Goal: Transaction & Acquisition: Purchase product/service

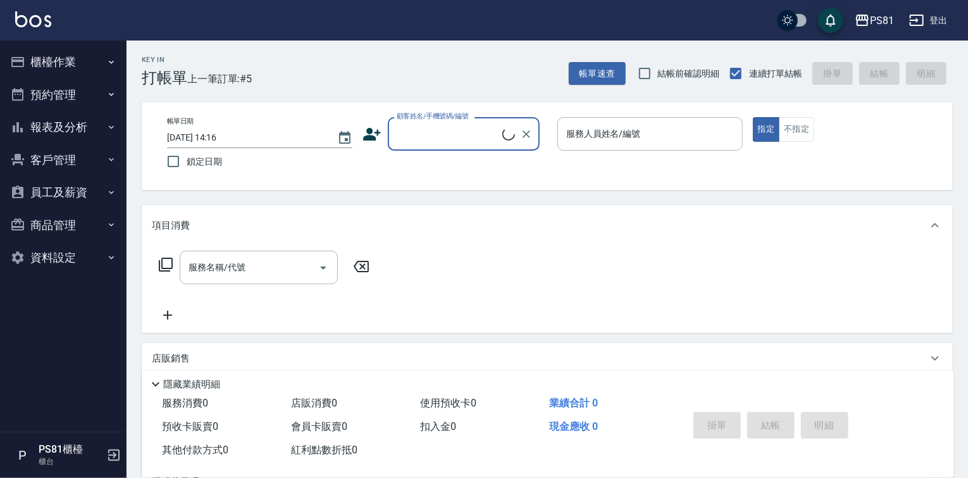
click at [76, 122] on button "報表及分析" at bounding box center [63, 127] width 116 height 33
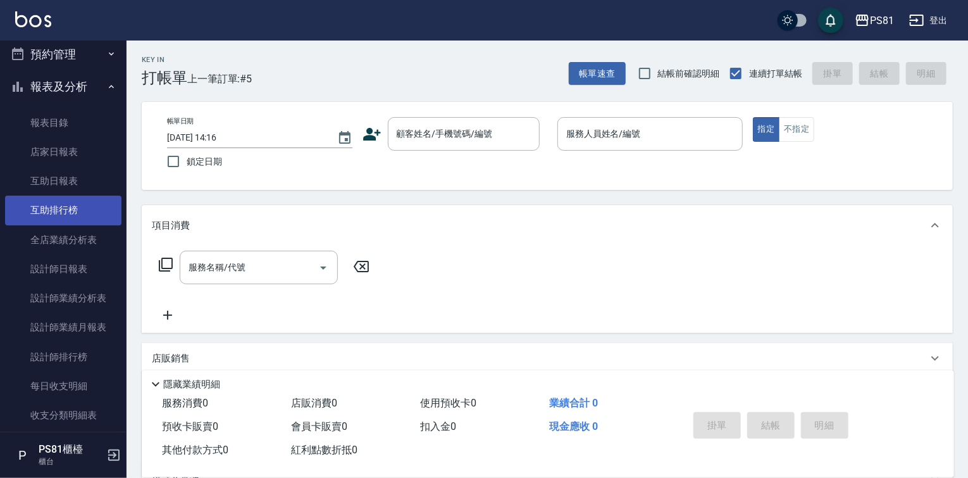
scroll to position [63, 0]
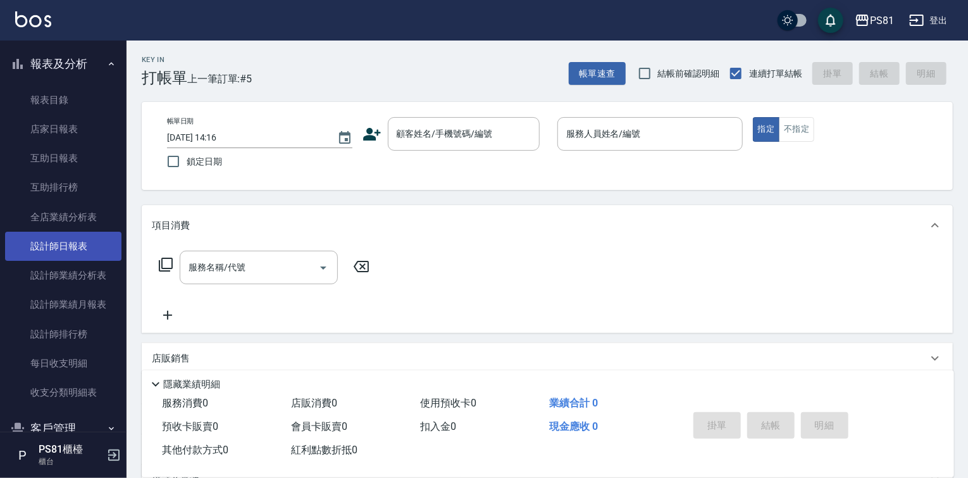
click at [94, 242] on link "設計師日報表" at bounding box center [63, 246] width 116 height 29
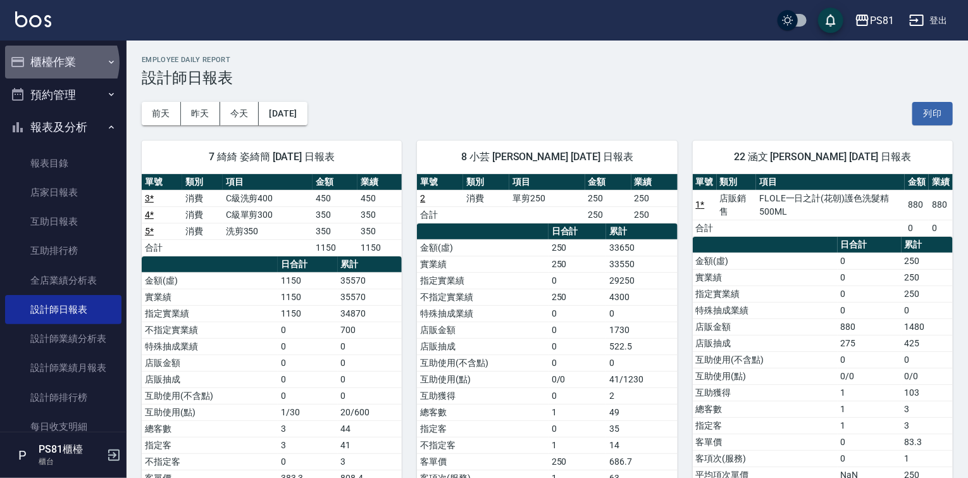
drag, startPoint x: 61, startPoint y: 63, endPoint x: 66, endPoint y: 77, distance: 15.6
click at [62, 63] on button "櫃檯作業" at bounding box center [63, 62] width 116 height 33
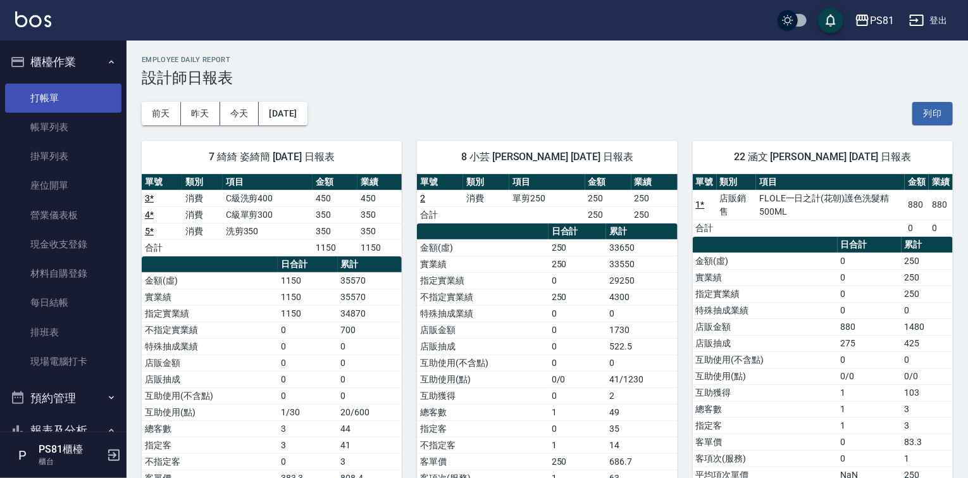
click at [73, 107] on link "打帳單" at bounding box center [63, 98] width 116 height 29
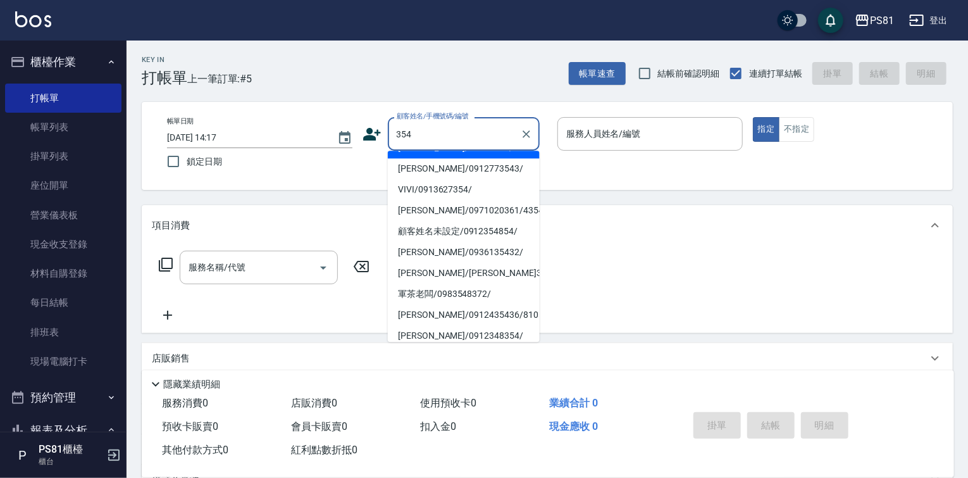
scroll to position [190, 0]
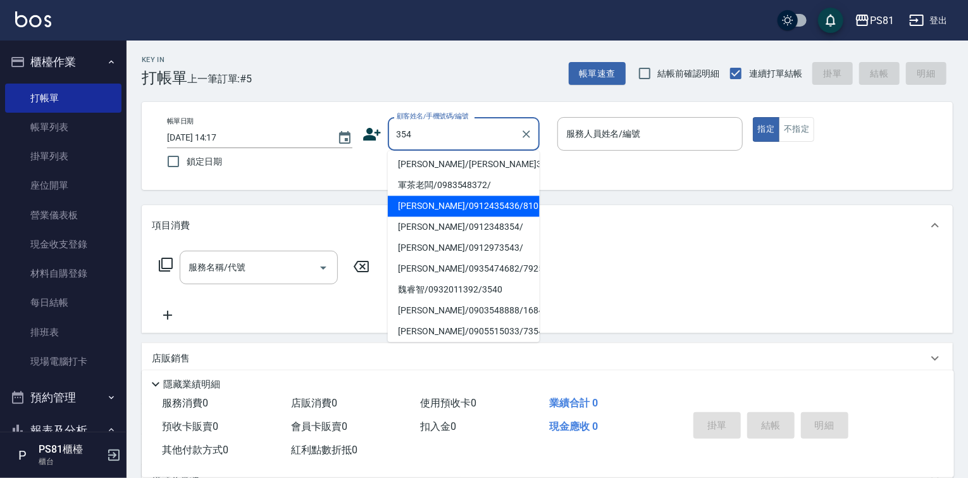
click at [471, 248] on li "[PERSON_NAME]/0912973543/" at bounding box center [464, 247] width 152 height 21
type input "[PERSON_NAME]/0912973543/"
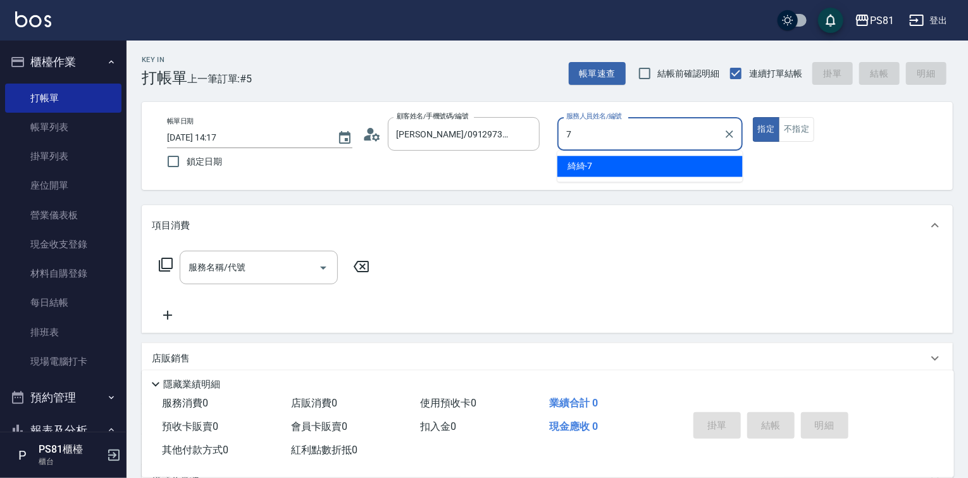
drag, startPoint x: 566, startPoint y: 165, endPoint x: 590, endPoint y: 161, distance: 23.8
click at [593, 155] on body "PS81 登出 櫃檯作業 打帳單 帳單列表 掛單列表 座位開單 營業儀表板 現金收支登錄 材料自購登錄 每日結帳 排班表 現場電腦打卡 預約管理 預約管理 單…" at bounding box center [484, 307] width 968 height 615
drag, startPoint x: 590, startPoint y: 161, endPoint x: 453, endPoint y: 209, distance: 145.5
click at [589, 161] on span "綺綺 -7" at bounding box center [580, 166] width 25 height 13
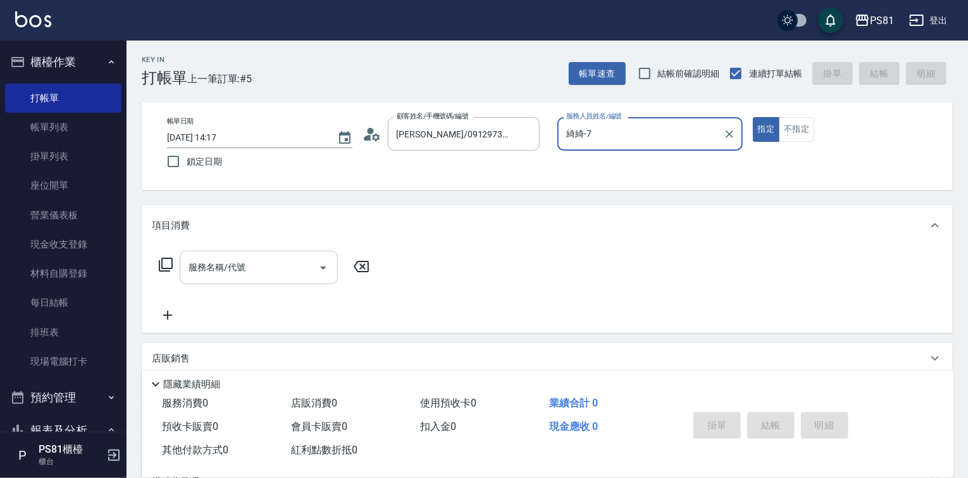
type input "綺綺-7"
click at [220, 269] on input "服務名稱/代號" at bounding box center [249, 267] width 128 height 22
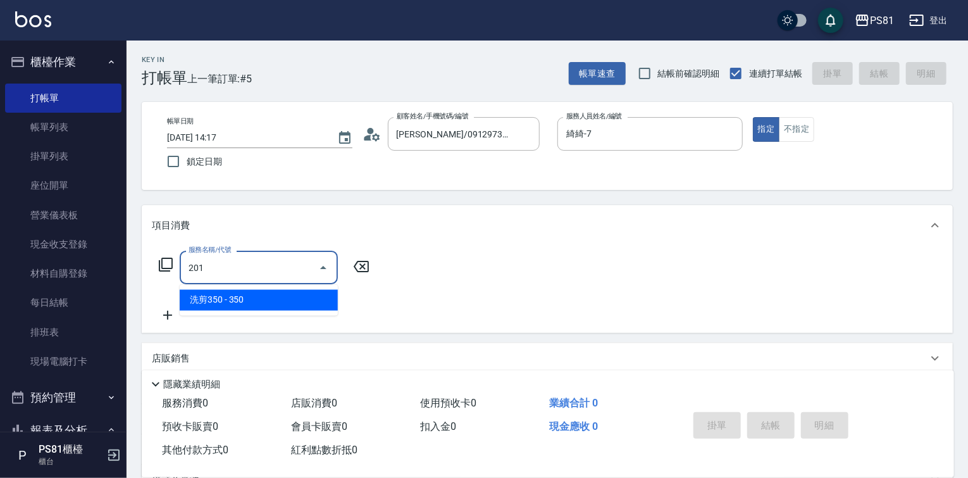
drag, startPoint x: 232, startPoint y: 291, endPoint x: 242, endPoint y: 293, distance: 10.3
click at [234, 291] on span "洗剪350 - 350" at bounding box center [259, 300] width 158 height 21
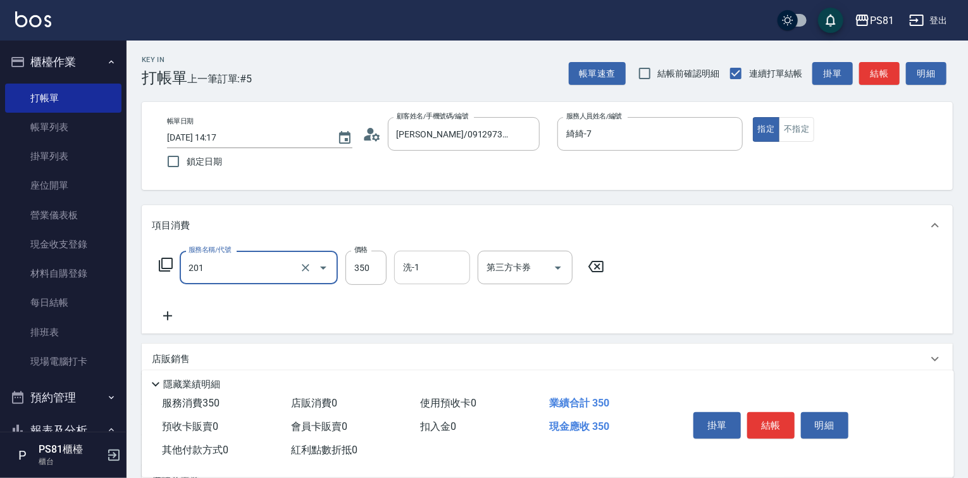
type input "洗剪350(201)"
click at [443, 274] on input "洗-1" at bounding box center [432, 267] width 65 height 22
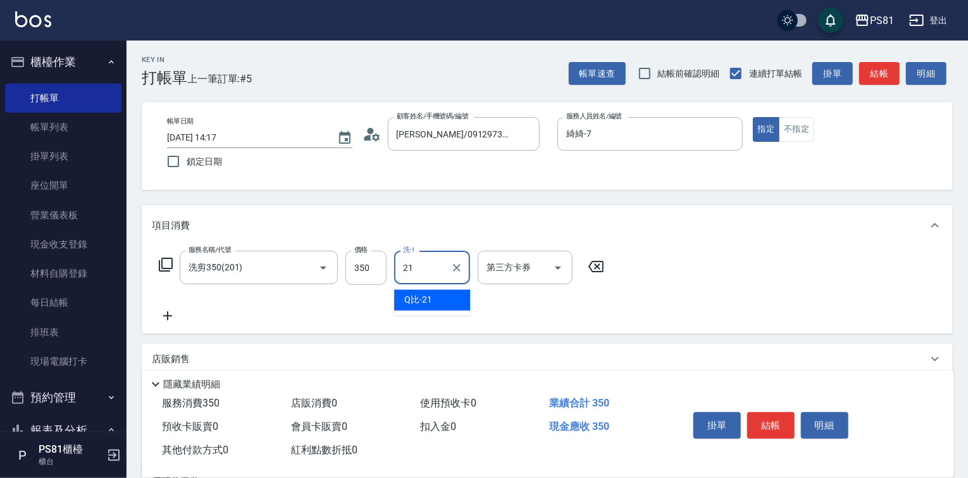
click at [434, 292] on div "Q比 -21" at bounding box center [432, 300] width 76 height 21
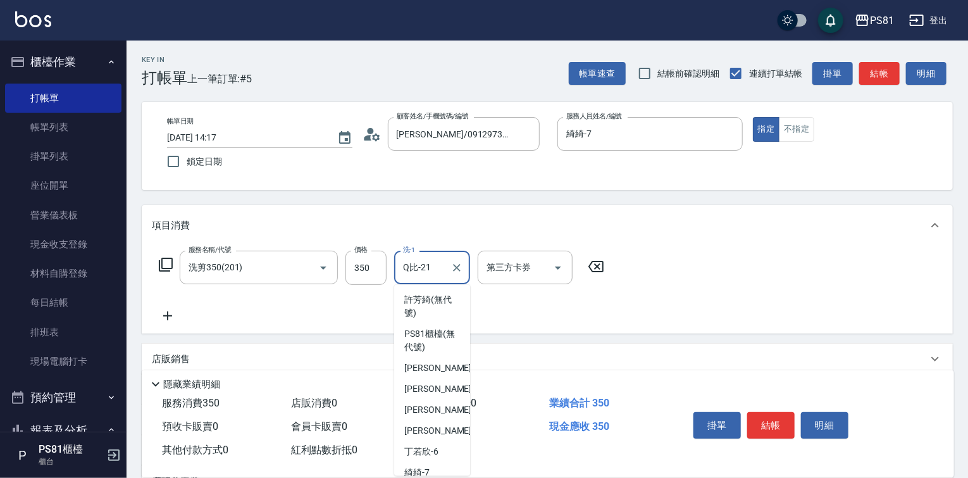
click at [408, 278] on input "Q比-21" at bounding box center [423, 267] width 46 height 22
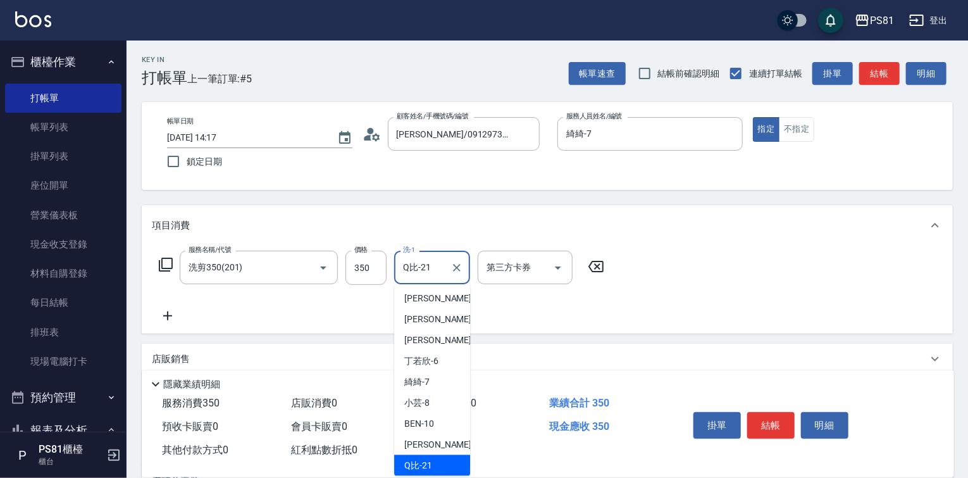
click at [408, 278] on input "Q比-21" at bounding box center [423, 267] width 46 height 22
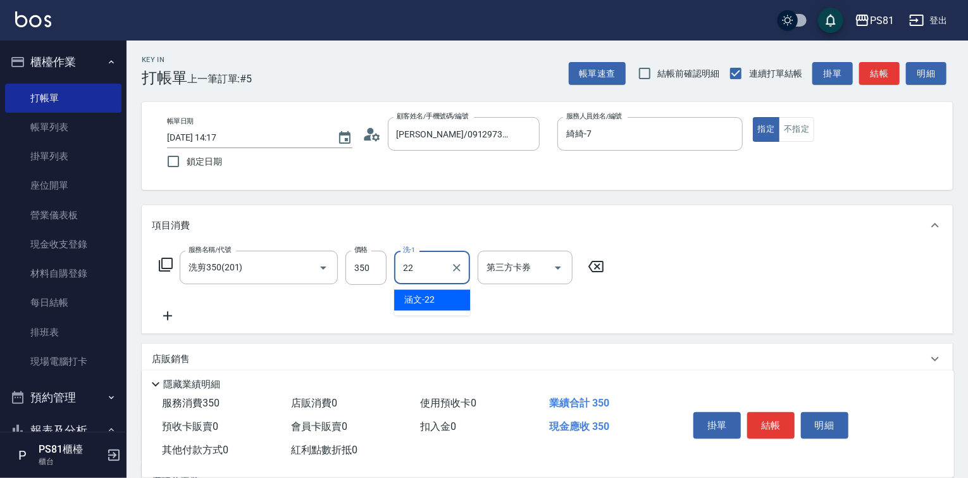
drag, startPoint x: 434, startPoint y: 297, endPoint x: 482, endPoint y: 306, distance: 49.7
click at [437, 297] on div "涵文 -22" at bounding box center [432, 300] width 76 height 21
type input "涵文-22"
click at [789, 413] on button "結帳" at bounding box center [771, 425] width 47 height 27
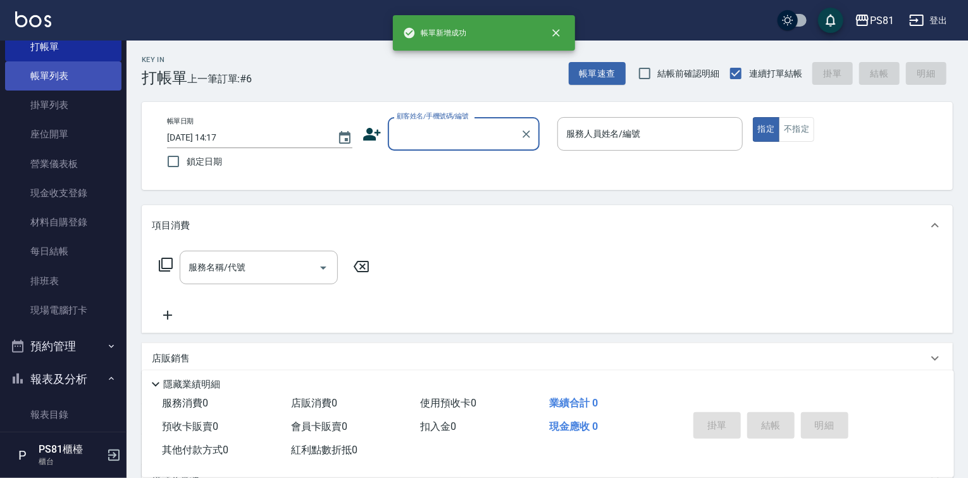
scroll to position [316, 0]
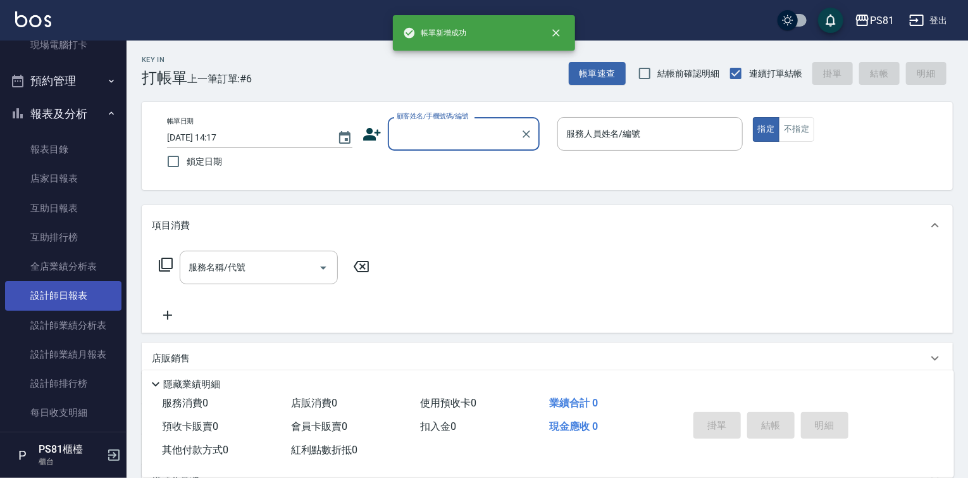
click at [105, 302] on link "設計師日報表" at bounding box center [63, 295] width 116 height 29
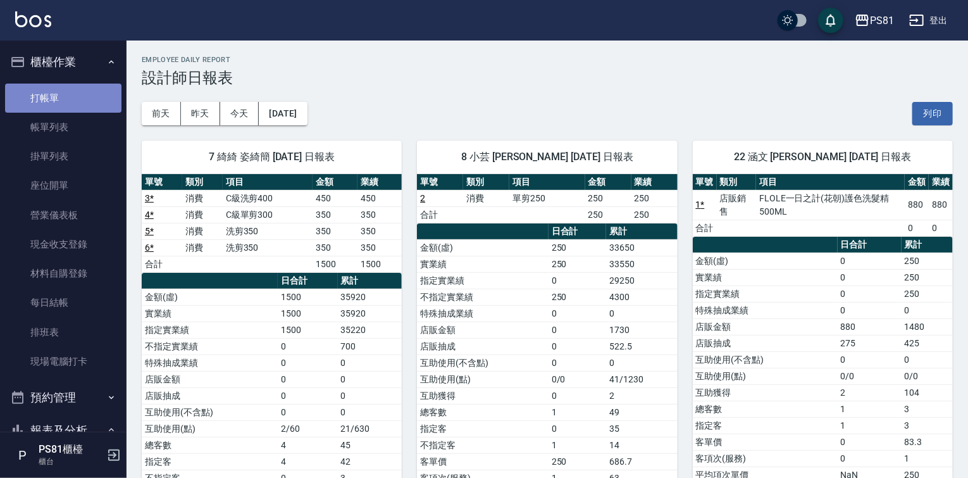
click at [71, 89] on link "打帳單" at bounding box center [63, 98] width 116 height 29
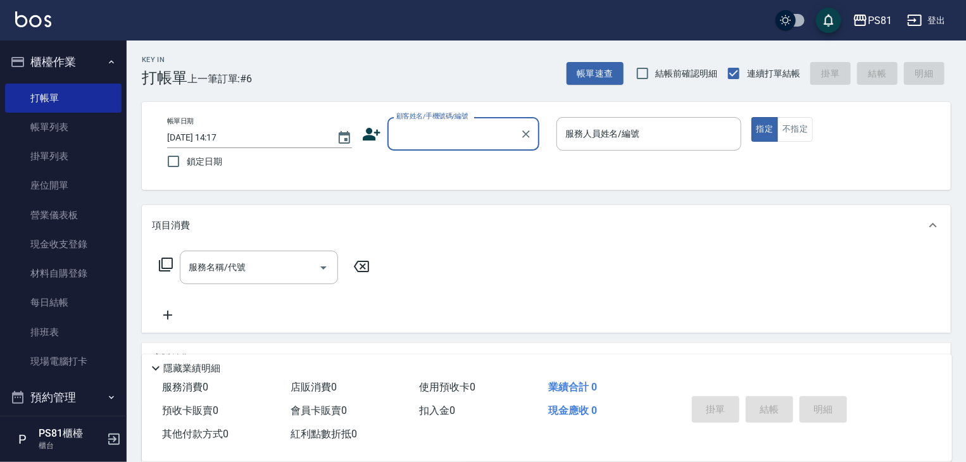
click at [25, 51] on button "櫃檯作業" at bounding box center [63, 62] width 116 height 33
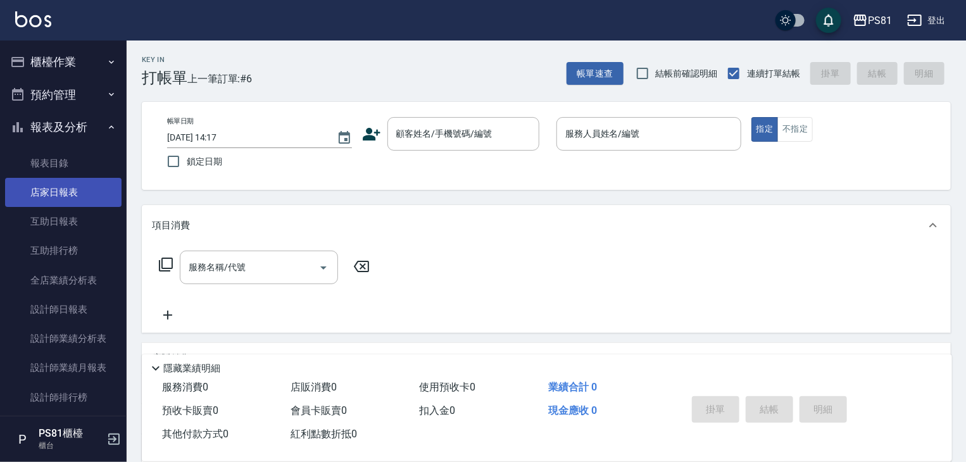
click at [80, 185] on link "店家日報表" at bounding box center [63, 192] width 116 height 29
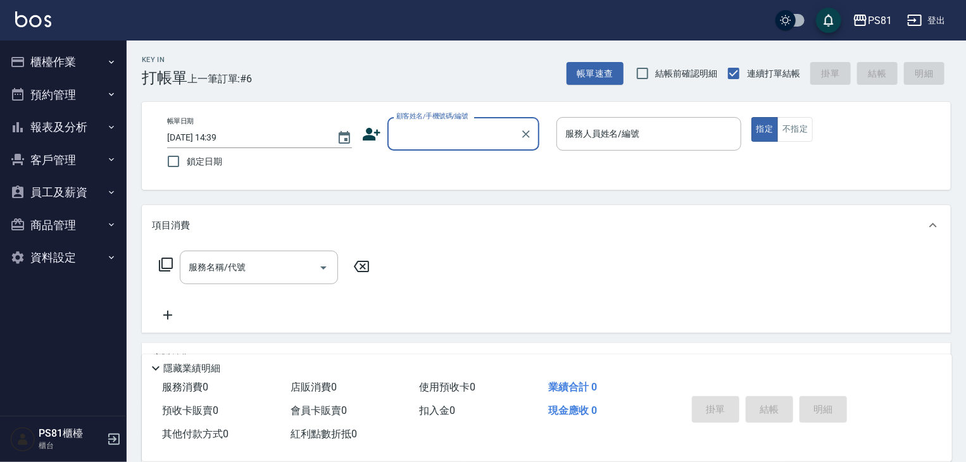
click at [41, 70] on button "櫃檯作業" at bounding box center [63, 62] width 116 height 33
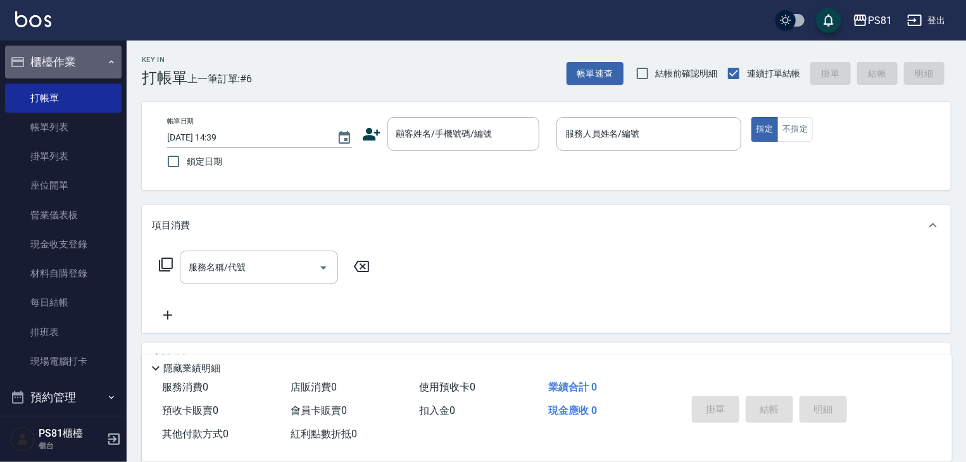
click at [69, 67] on button "櫃檯作業" at bounding box center [63, 62] width 116 height 33
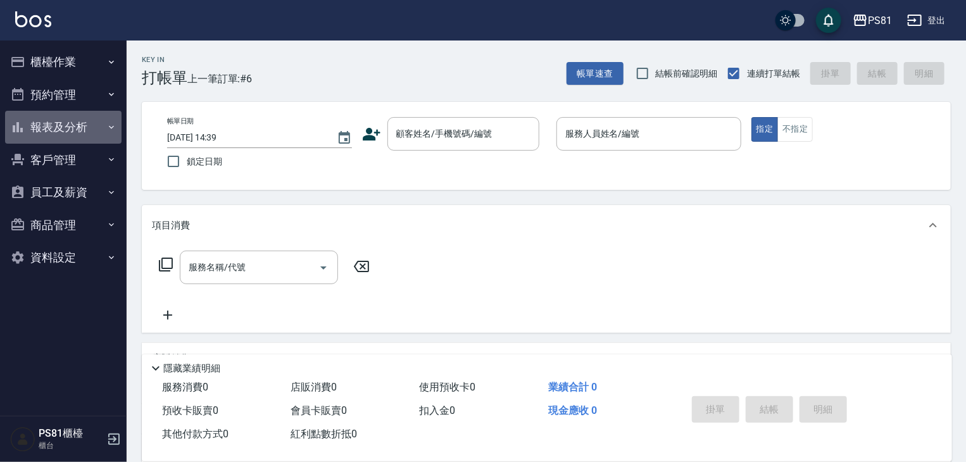
click at [68, 125] on button "報表及分析" at bounding box center [63, 127] width 116 height 33
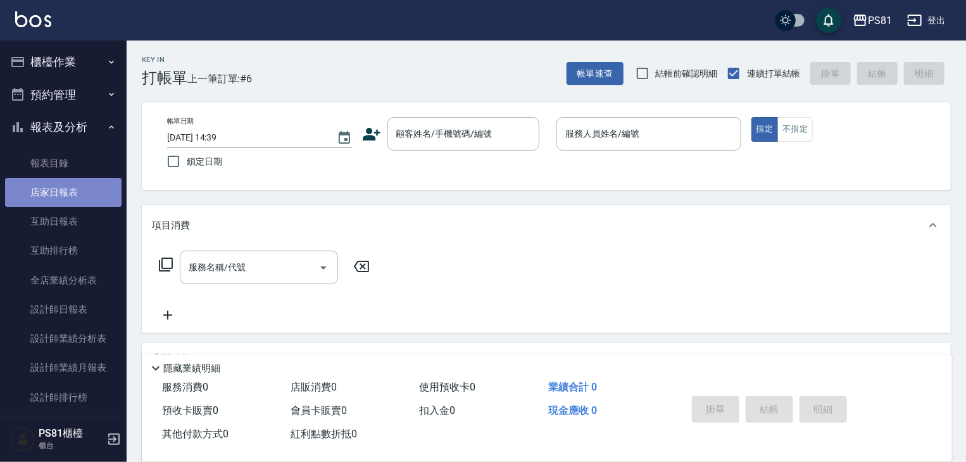
click at [74, 183] on link "店家日報表" at bounding box center [63, 192] width 116 height 29
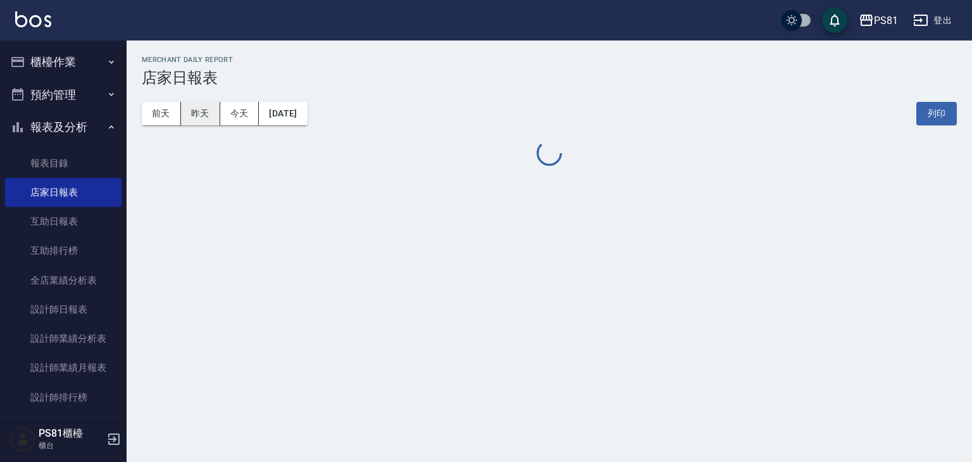
click at [203, 113] on button "昨天" at bounding box center [200, 113] width 39 height 23
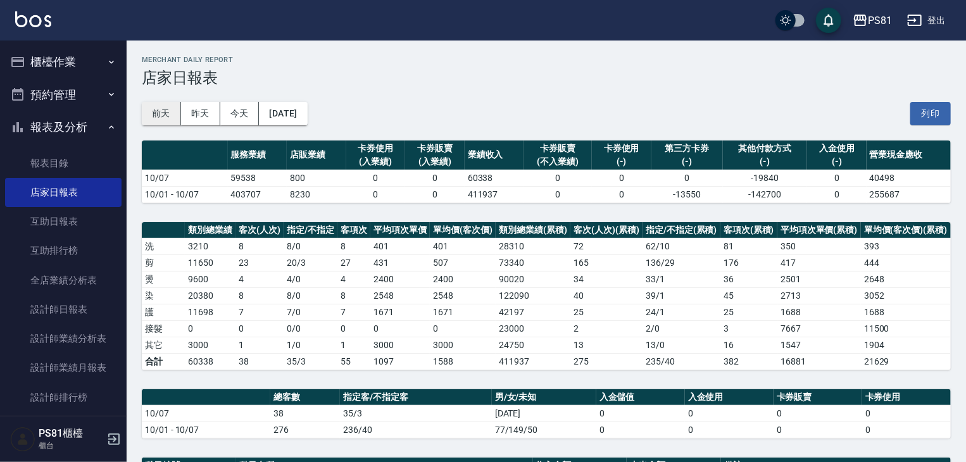
click at [168, 106] on button "前天" at bounding box center [161, 113] width 39 height 23
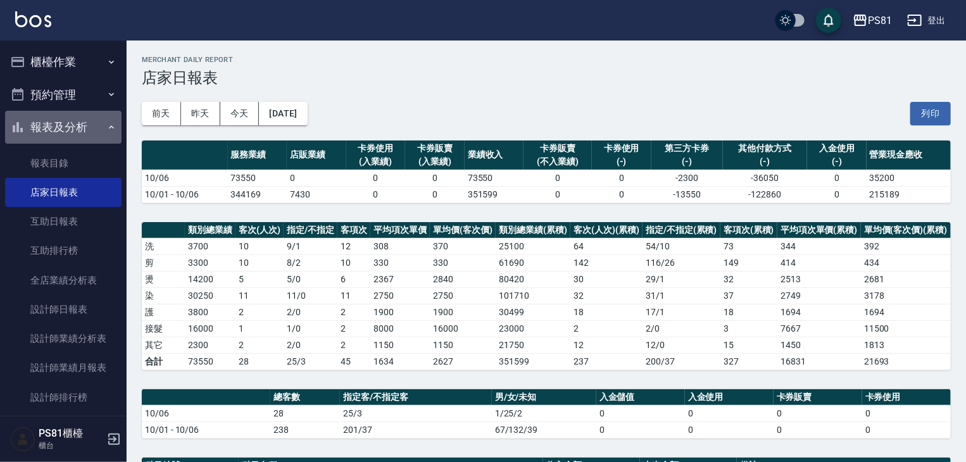
click at [74, 120] on button "報表及分析" at bounding box center [63, 127] width 116 height 33
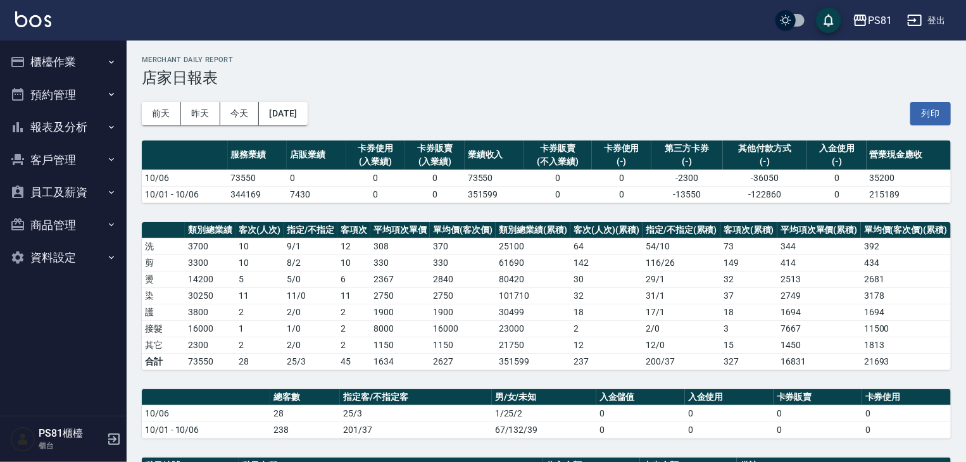
click at [73, 65] on button "櫃檯作業" at bounding box center [63, 62] width 116 height 33
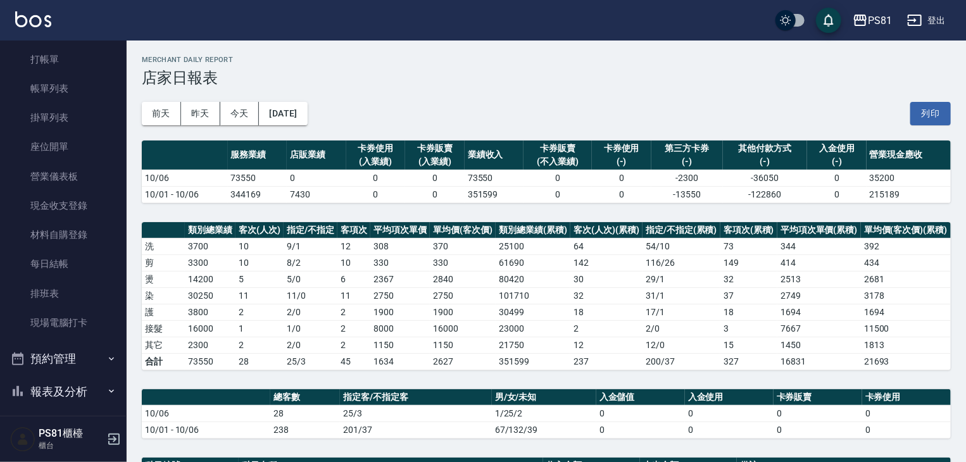
scroll to position [176, 0]
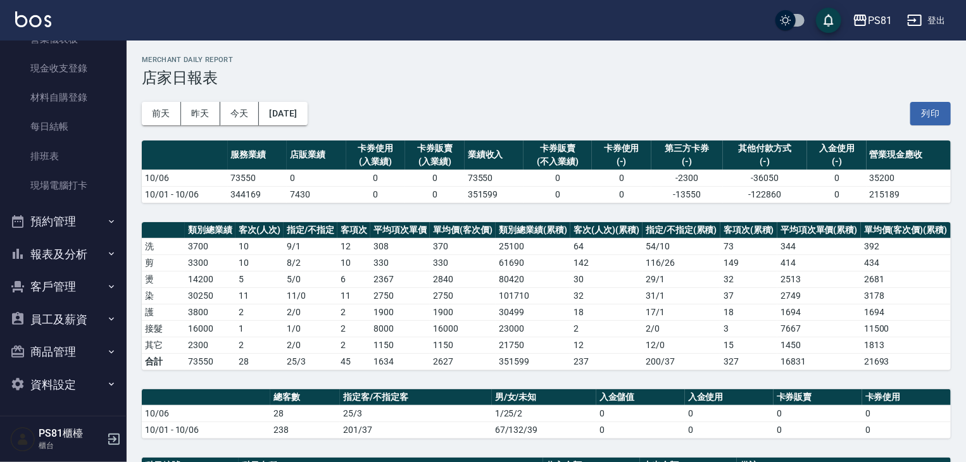
click at [91, 248] on button "報表及分析" at bounding box center [63, 254] width 116 height 33
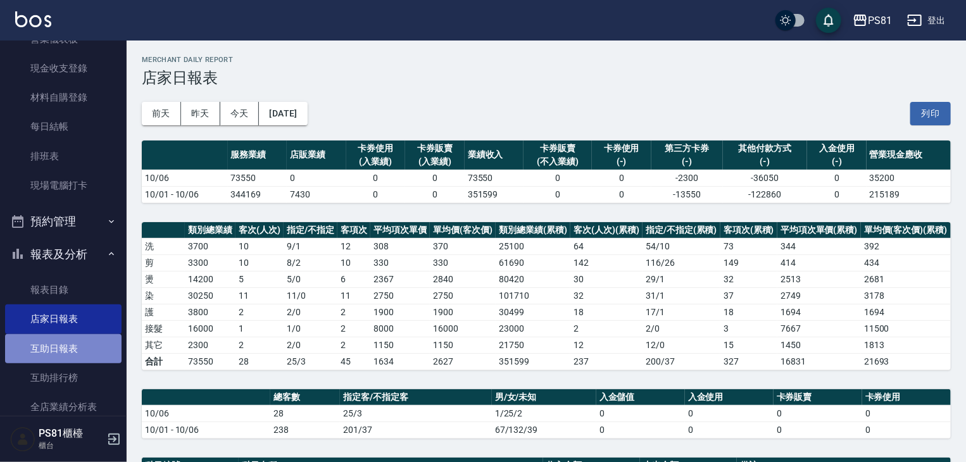
click at [96, 345] on link "互助日報表" at bounding box center [63, 348] width 116 height 29
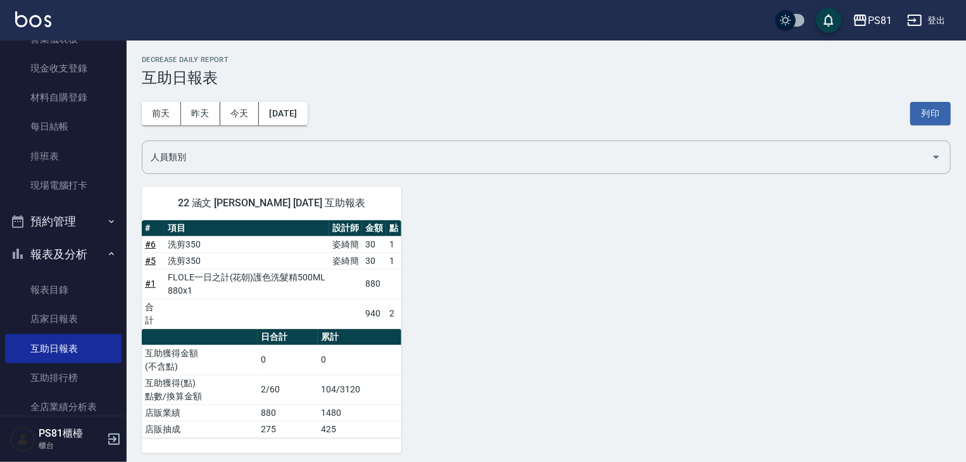
click at [300, 128] on div "[DATE] [DATE] [DATE] [DATE] 列印" at bounding box center [546, 114] width 809 height 54
click at [297, 122] on button "[DATE]" at bounding box center [283, 113] width 48 height 23
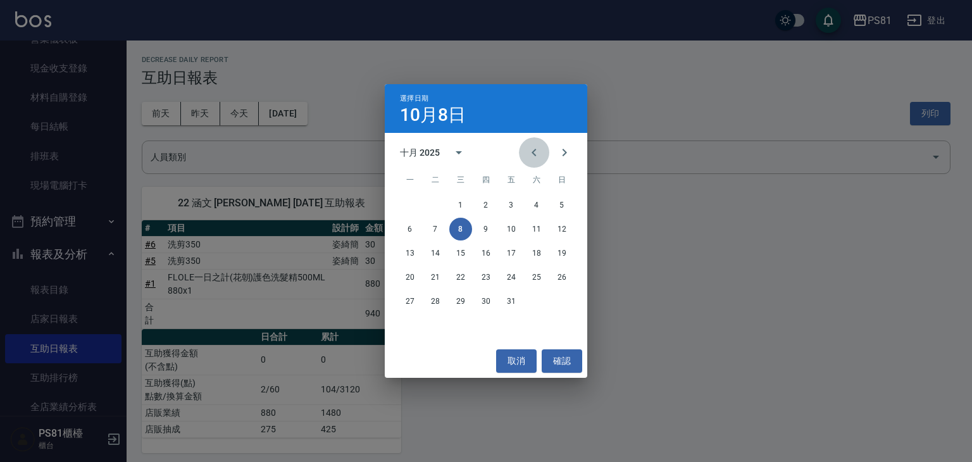
click at [537, 149] on icon "Previous month" at bounding box center [534, 152] width 15 height 15
click at [569, 150] on icon "Next month" at bounding box center [564, 152] width 15 height 15
click at [532, 150] on icon "Previous month" at bounding box center [534, 152] width 15 height 15
click at [439, 301] on button "30" at bounding box center [435, 301] width 23 height 23
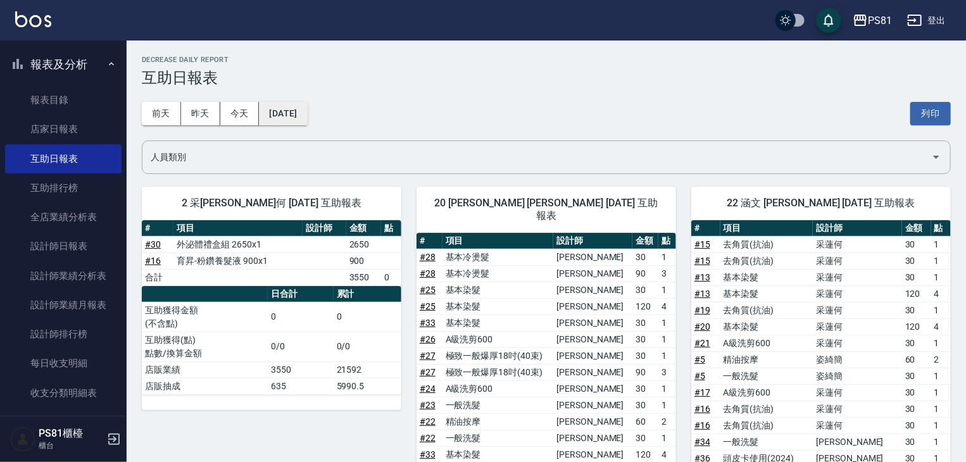
click at [280, 117] on button "[DATE]" at bounding box center [283, 113] width 48 height 23
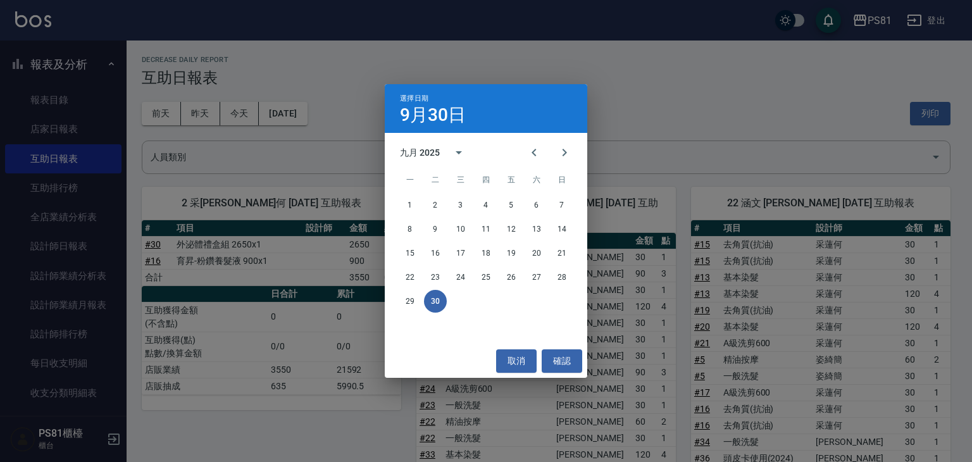
click at [187, 327] on div "選擇日期 9月30日 九月 2025 一 二 三 四 五 六 日 1 2 3 4 5 6 7 8 9 10 11 12 13 14 15 16 17 18 1…" at bounding box center [486, 231] width 972 height 462
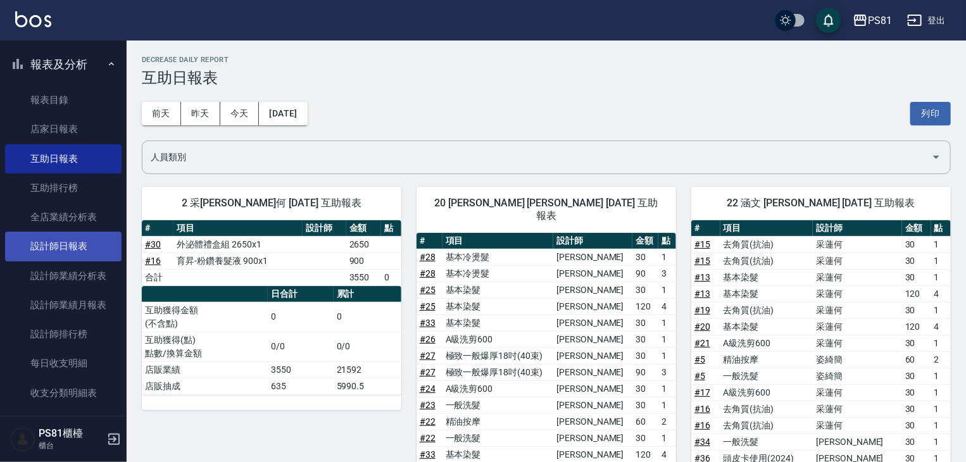
click at [84, 242] on link "設計師日報表" at bounding box center [63, 246] width 116 height 29
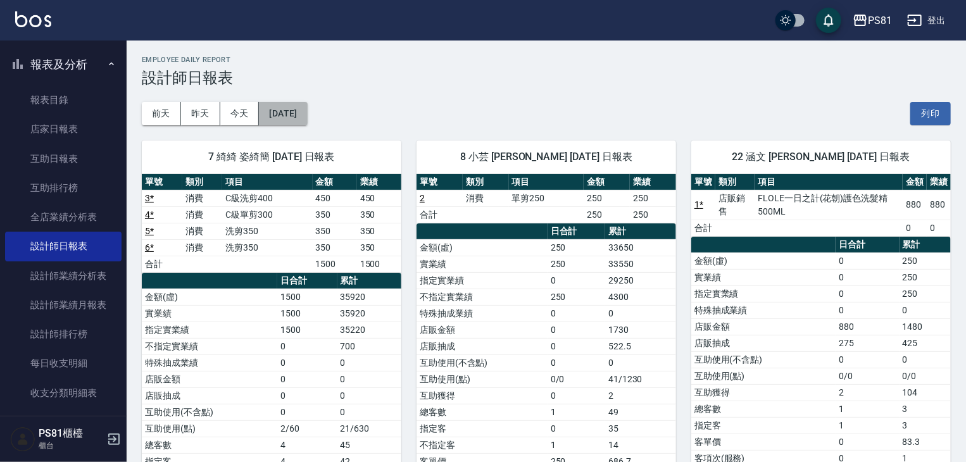
click at [297, 112] on button "[DATE]" at bounding box center [283, 113] width 48 height 23
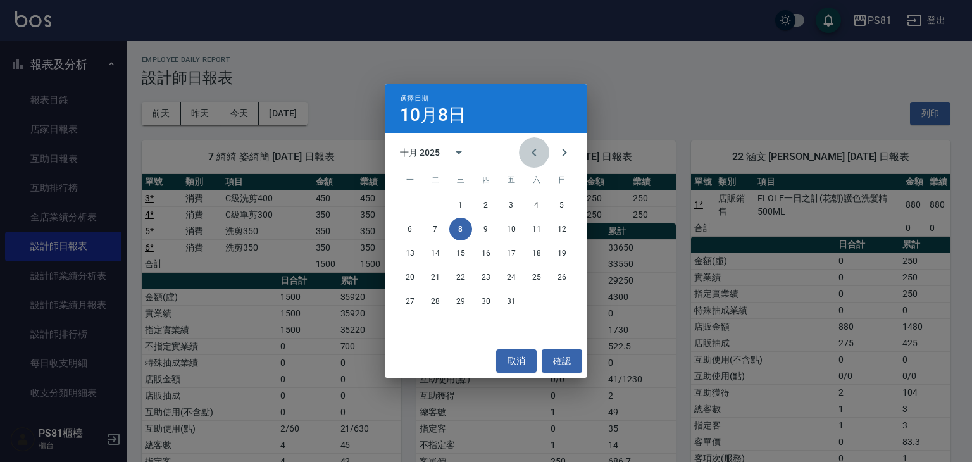
click at [529, 157] on icon "Previous month" at bounding box center [534, 152] width 15 height 15
click at [482, 274] on button "25" at bounding box center [486, 277] width 23 height 23
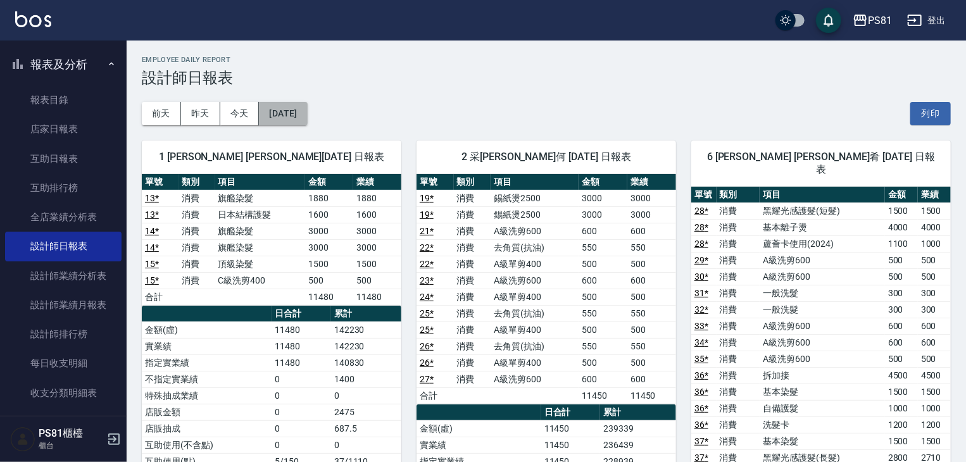
click at [307, 115] on button "[DATE]" at bounding box center [283, 113] width 48 height 23
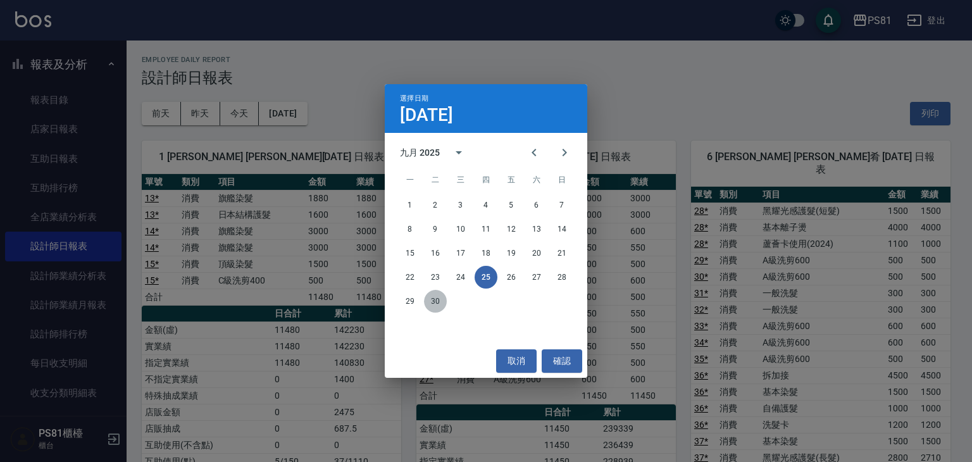
click at [434, 306] on button "30" at bounding box center [435, 301] width 23 height 23
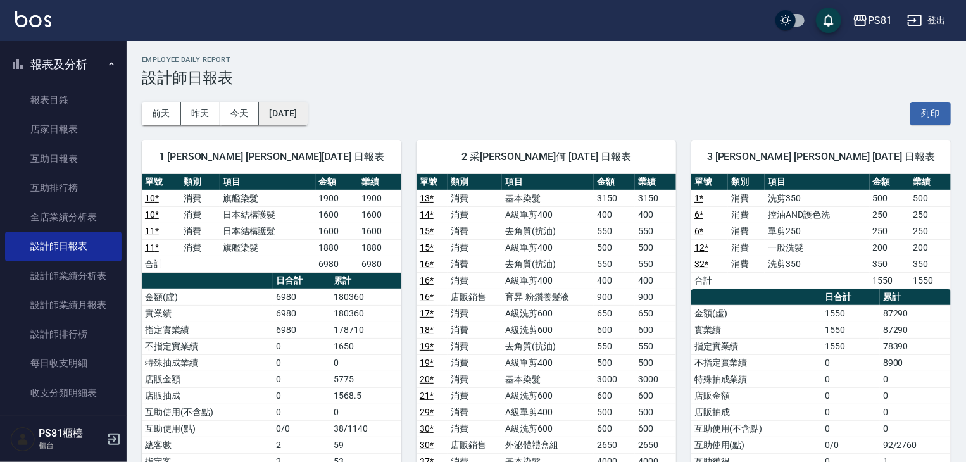
click at [304, 123] on button "[DATE]" at bounding box center [283, 113] width 48 height 23
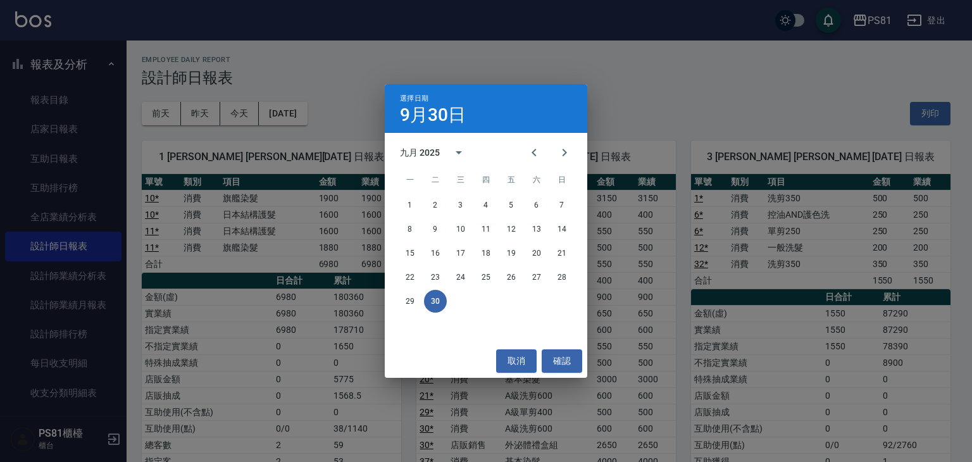
drag, startPoint x: 185, startPoint y: 396, endPoint x: 183, endPoint y: 223, distance: 172.2
click at [184, 394] on div "選擇日期 9月30日 九月 2025 一 二 三 四 五 六 日 1 2 3 4 5 6 7 8 9 10 11 12 13 14 15 16 17 18 1…" at bounding box center [486, 231] width 972 height 462
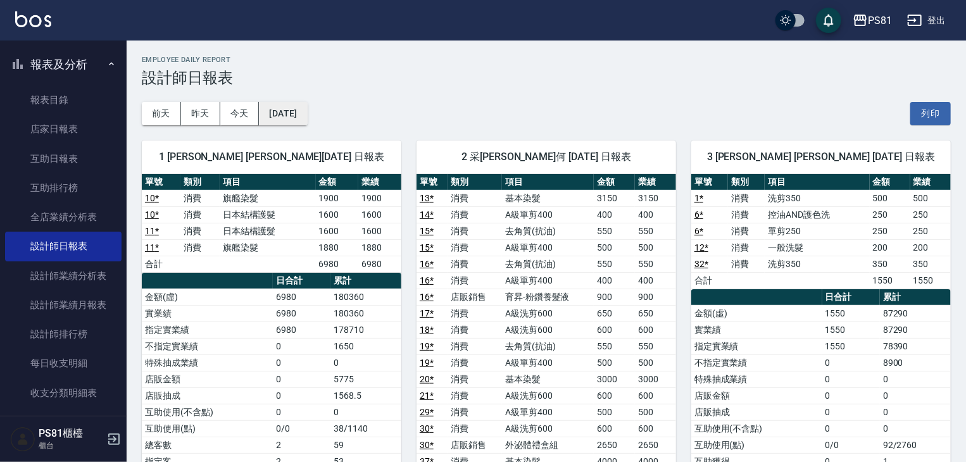
click at [317, 111] on div "[DATE] [DATE] [DATE] [DATE] 列印" at bounding box center [546, 114] width 809 height 54
click at [307, 114] on button "[DATE]" at bounding box center [283, 113] width 48 height 23
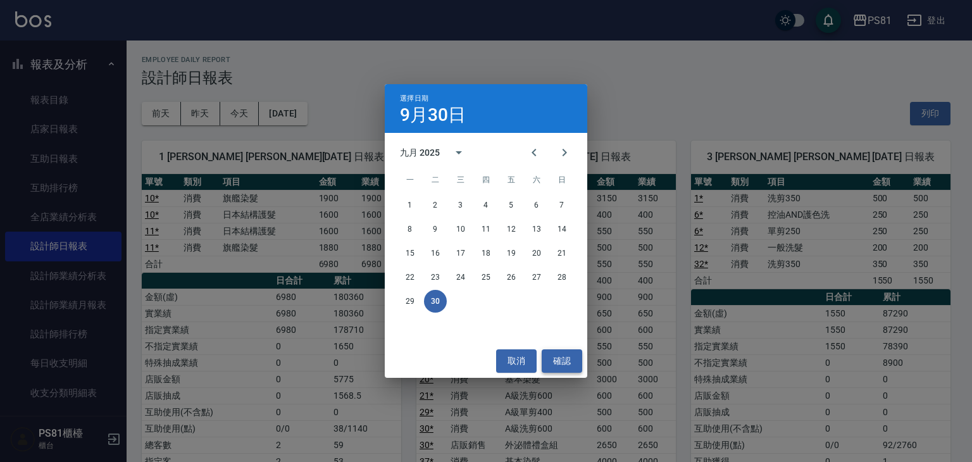
click at [562, 370] on button "確認" at bounding box center [562, 360] width 41 height 23
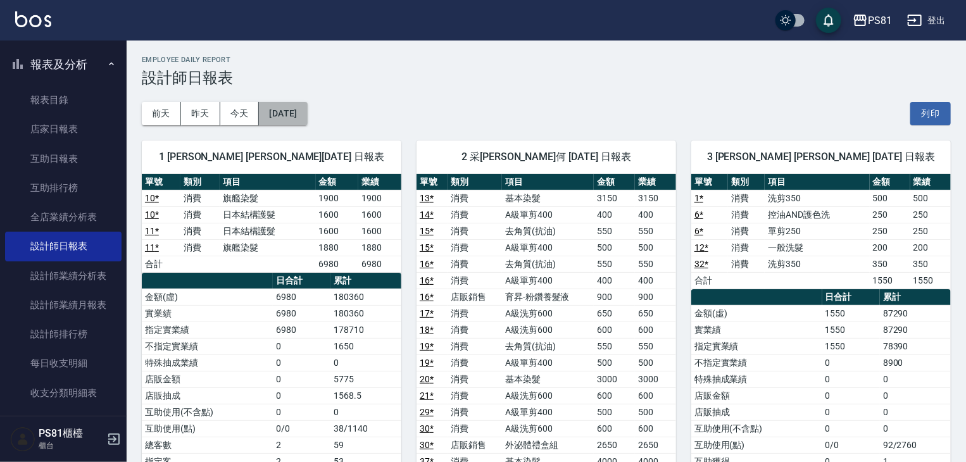
click at [307, 114] on button "[DATE]" at bounding box center [283, 113] width 48 height 23
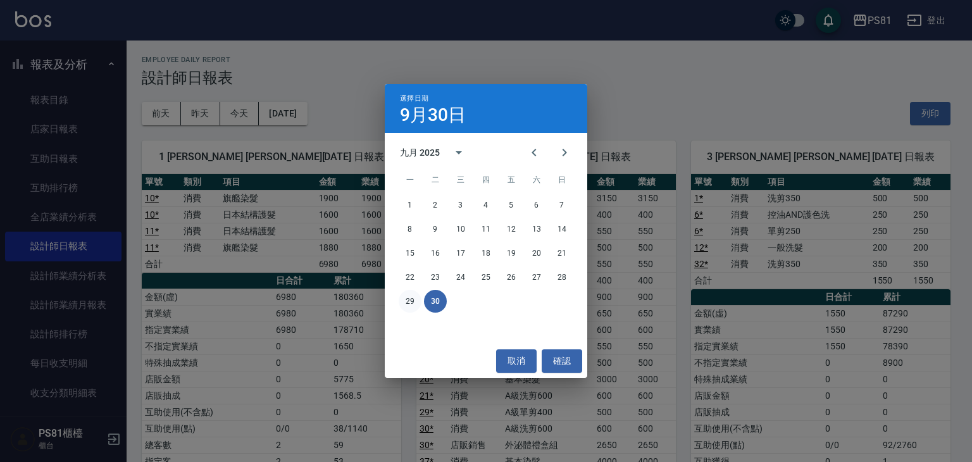
click at [411, 298] on button "29" at bounding box center [410, 301] width 23 height 23
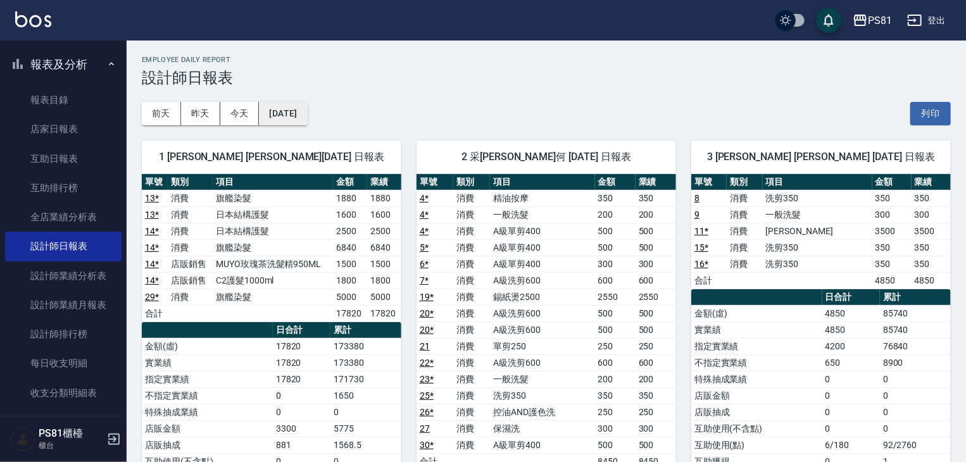
click at [307, 109] on button "[DATE]" at bounding box center [283, 113] width 48 height 23
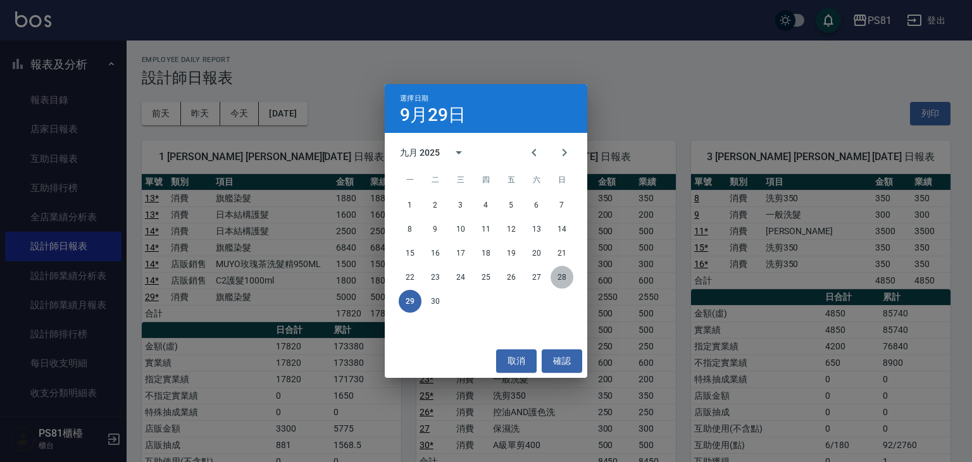
click at [560, 277] on button "28" at bounding box center [562, 277] width 23 height 23
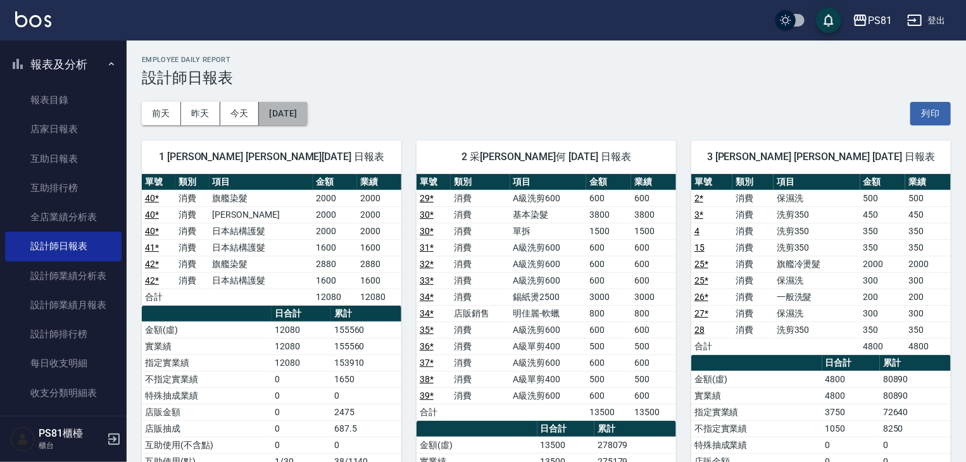
click at [307, 111] on button "[DATE]" at bounding box center [283, 113] width 48 height 23
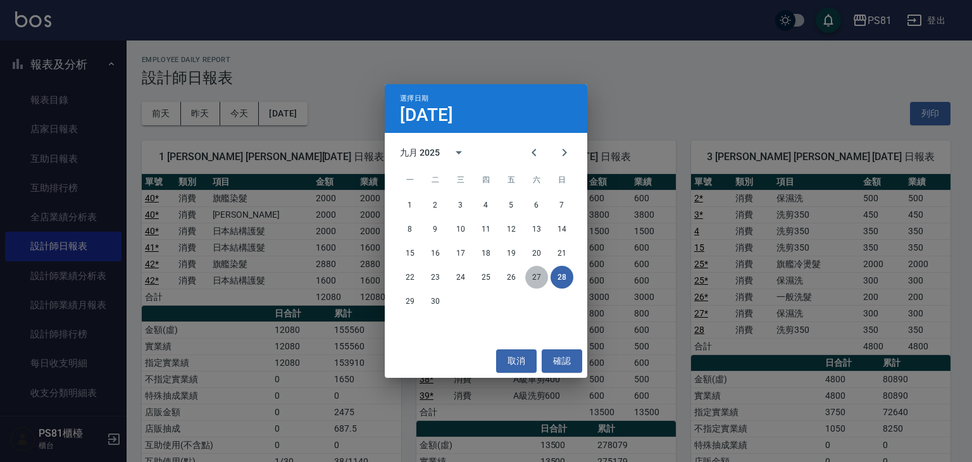
click at [534, 266] on button "27" at bounding box center [536, 277] width 23 height 23
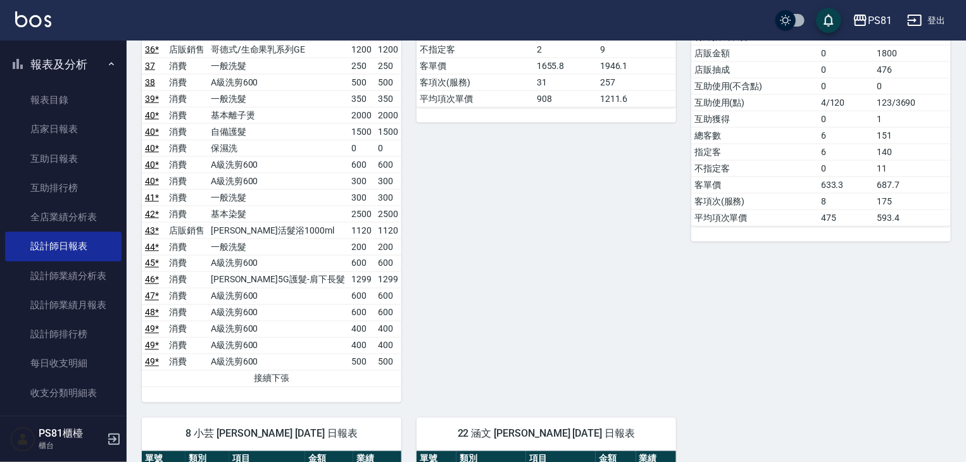
scroll to position [1203, 0]
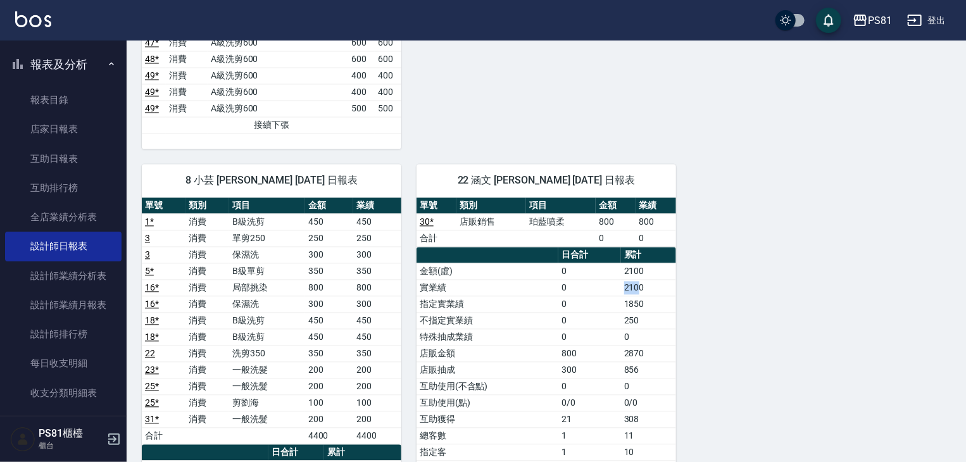
drag, startPoint x: 625, startPoint y: 263, endPoint x: 641, endPoint y: 268, distance: 16.4
click at [641, 280] on td "2100" at bounding box center [648, 288] width 55 height 16
click at [647, 296] on td "1850" at bounding box center [648, 304] width 55 height 16
click at [73, 63] on button "報表及分析" at bounding box center [63, 64] width 116 height 33
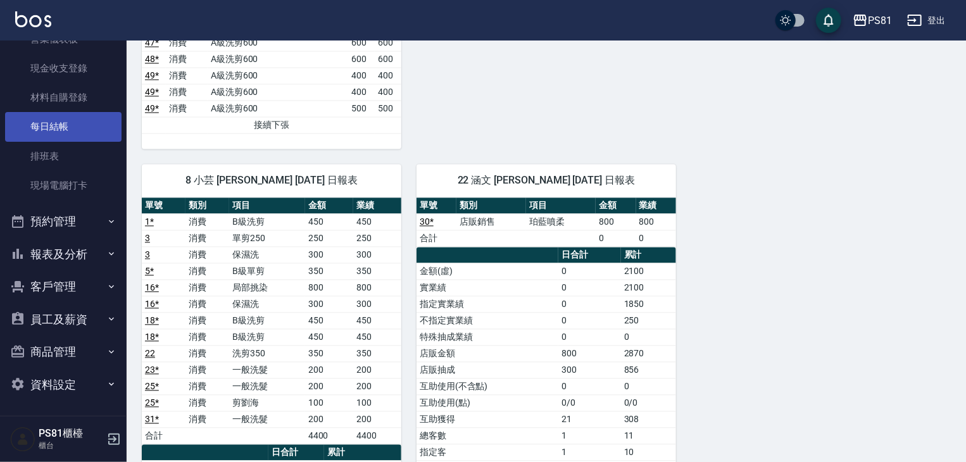
scroll to position [0, 0]
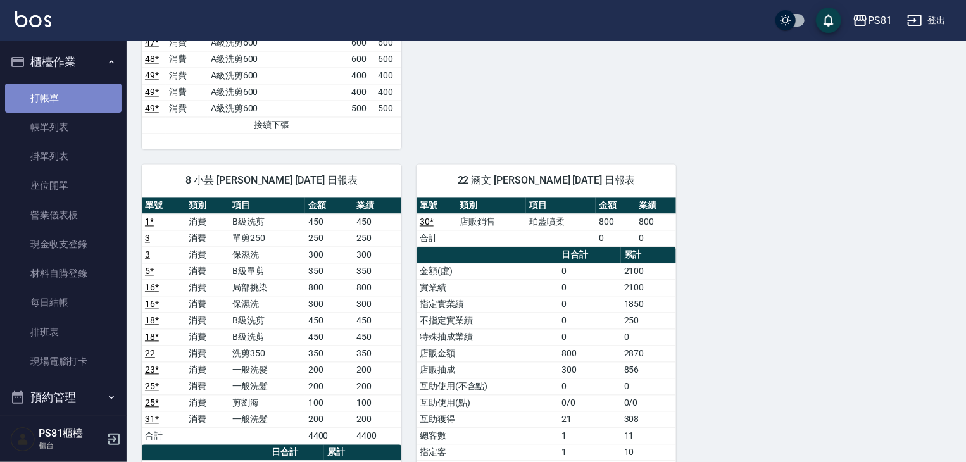
click at [76, 97] on link "打帳單" at bounding box center [63, 98] width 116 height 29
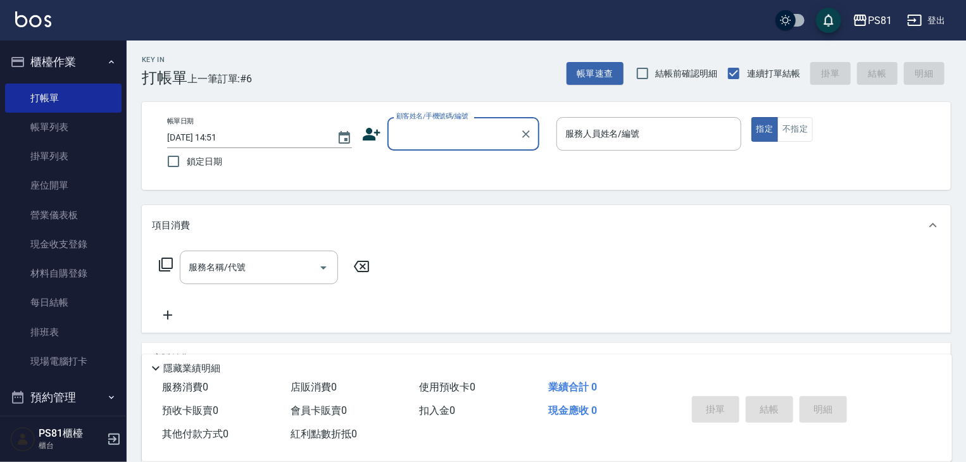
click at [295, 54] on div "Key In 打帳單 上一筆訂單:#6 帳單速查 結帳前確認明細 連續打單結帳 掛單 結帳 明細" at bounding box center [539, 64] width 824 height 46
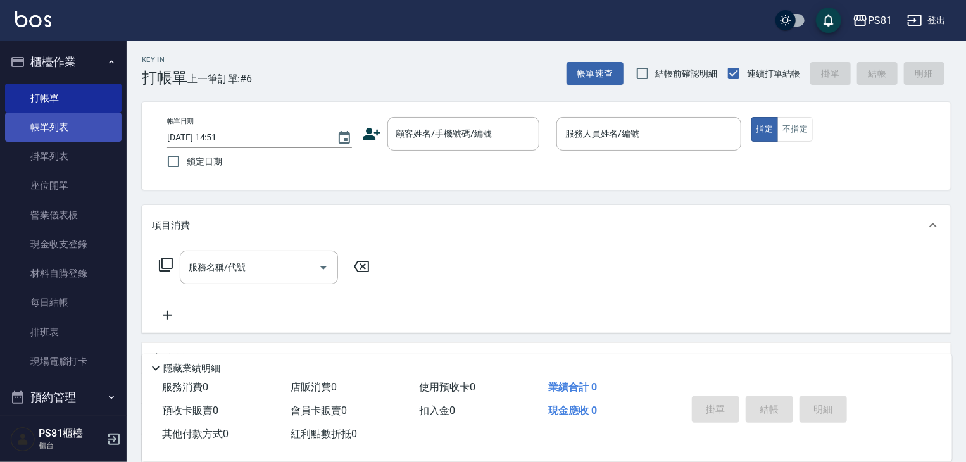
click at [66, 118] on link "帳單列表" at bounding box center [63, 127] width 116 height 29
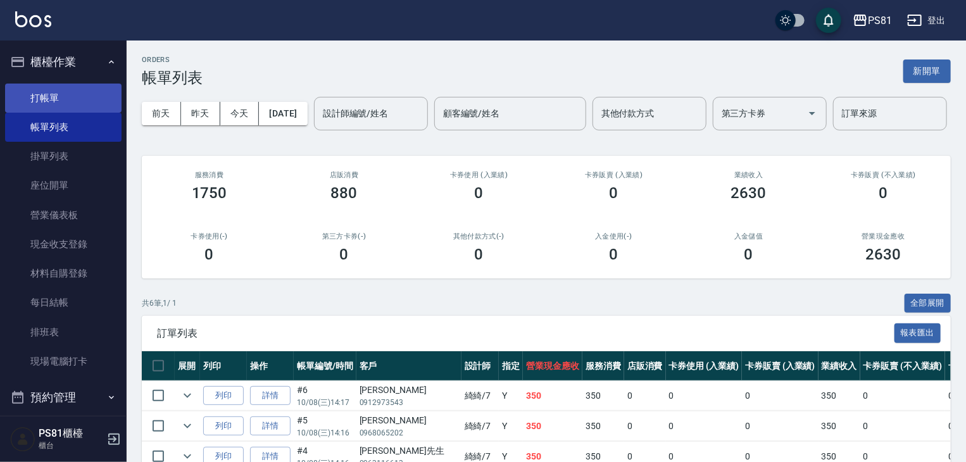
click at [35, 94] on link "打帳單" at bounding box center [63, 98] width 116 height 29
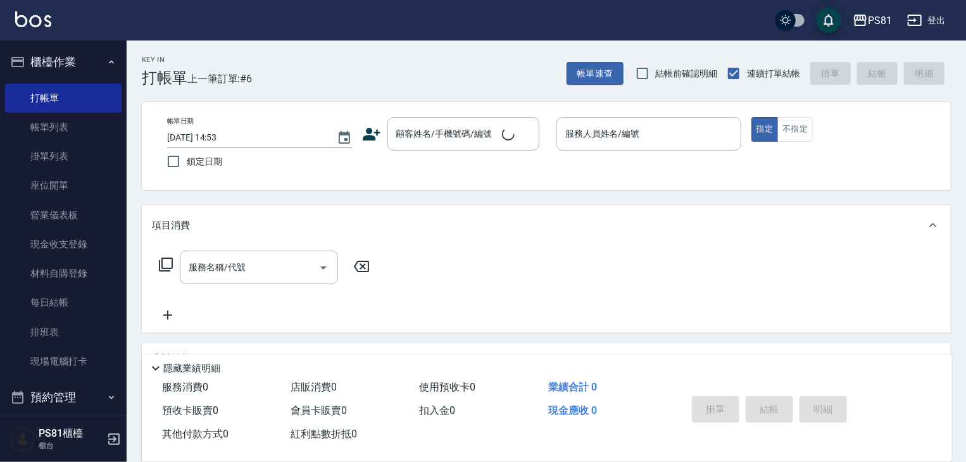
click at [154, 84] on h3 "打帳單" at bounding box center [165, 78] width 46 height 18
click at [87, 328] on link "排班表" at bounding box center [63, 332] width 116 height 29
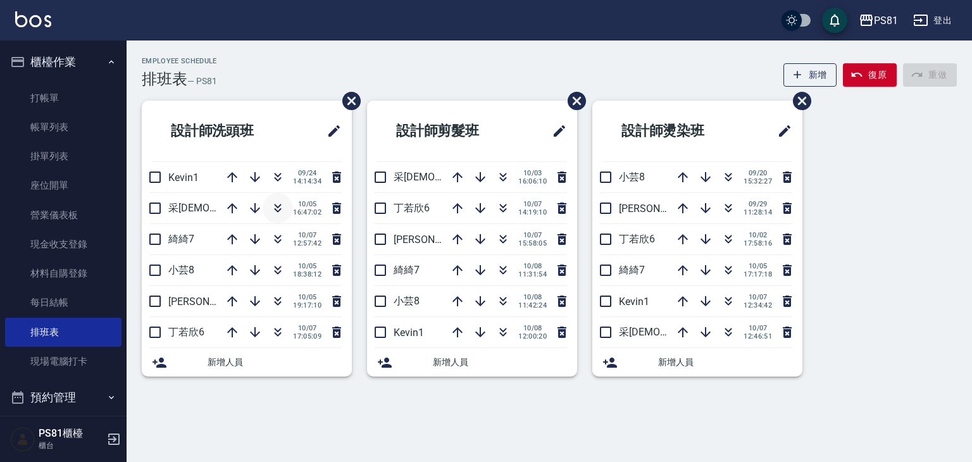
click at [272, 201] on icon "button" at bounding box center [277, 208] width 15 height 15
click at [420, 239] on p "[PERSON_NAME]3" at bounding box center [418, 240] width 49 height 12
click at [418, 246] on p "[PERSON_NAME]3" at bounding box center [418, 240] width 49 height 12
click at [504, 277] on icon "button" at bounding box center [503, 270] width 15 height 15
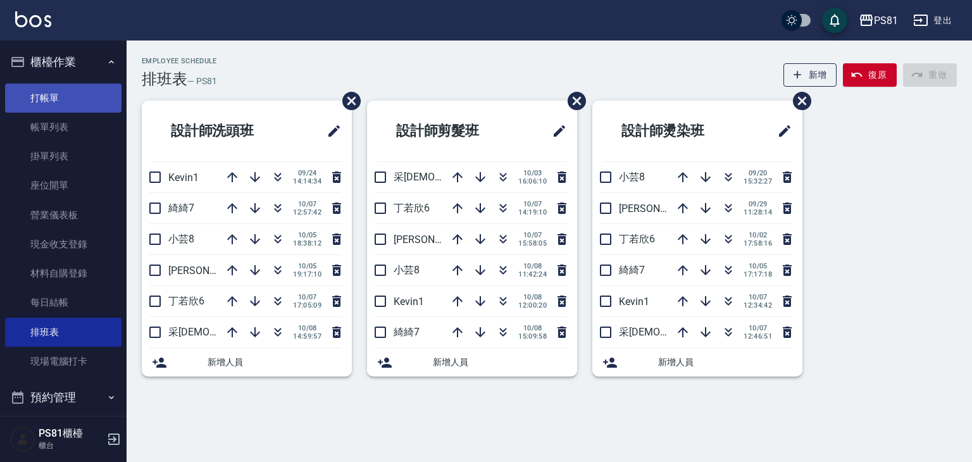
click at [66, 95] on link "打帳單" at bounding box center [63, 98] width 116 height 29
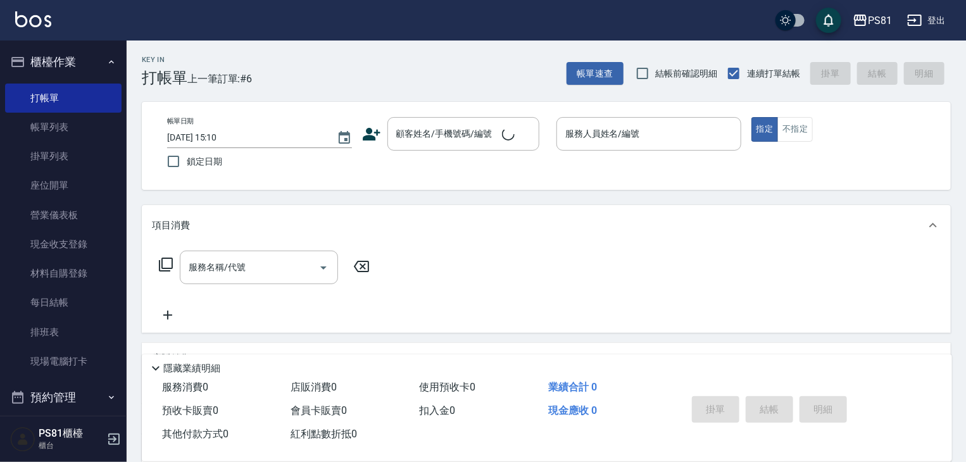
click at [199, 67] on div "Key In 打帳單 上一筆訂單:#6" at bounding box center [189, 64] width 125 height 46
click at [77, 331] on link "排班表" at bounding box center [63, 332] width 116 height 29
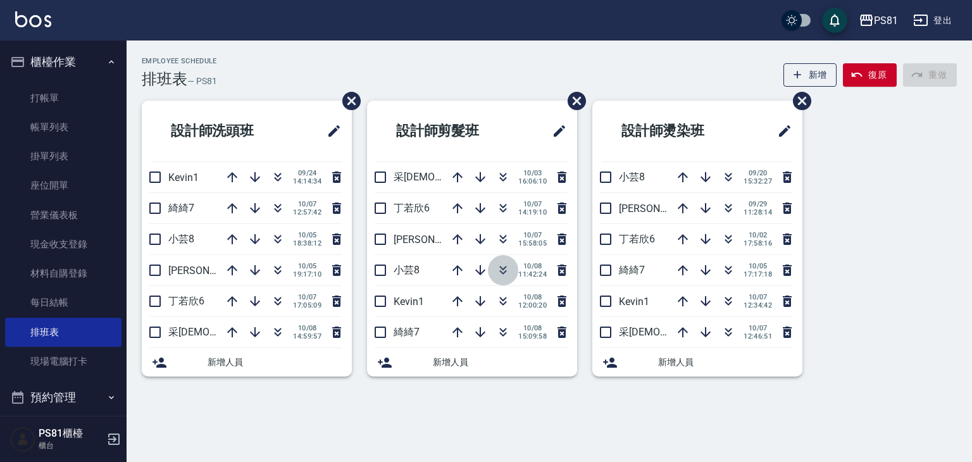
click at [499, 277] on button "button" at bounding box center [503, 270] width 30 height 30
click at [104, 94] on link "打帳單" at bounding box center [63, 98] width 116 height 29
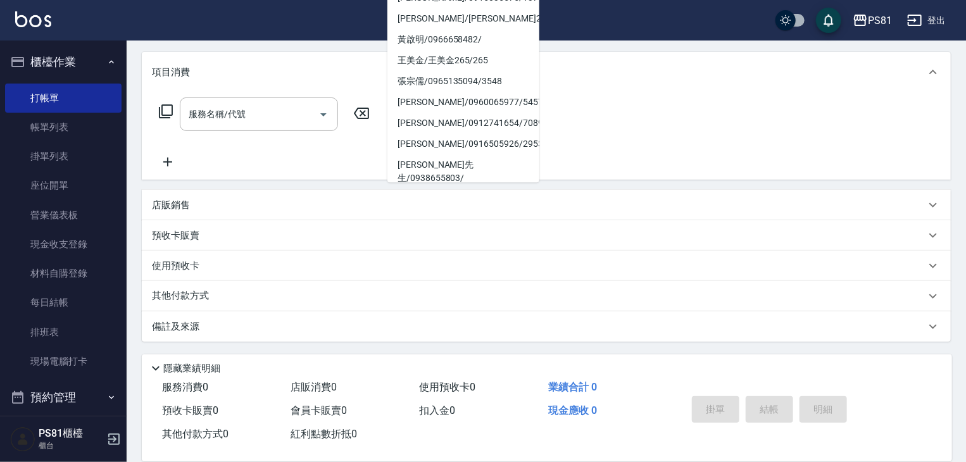
scroll to position [190, 0]
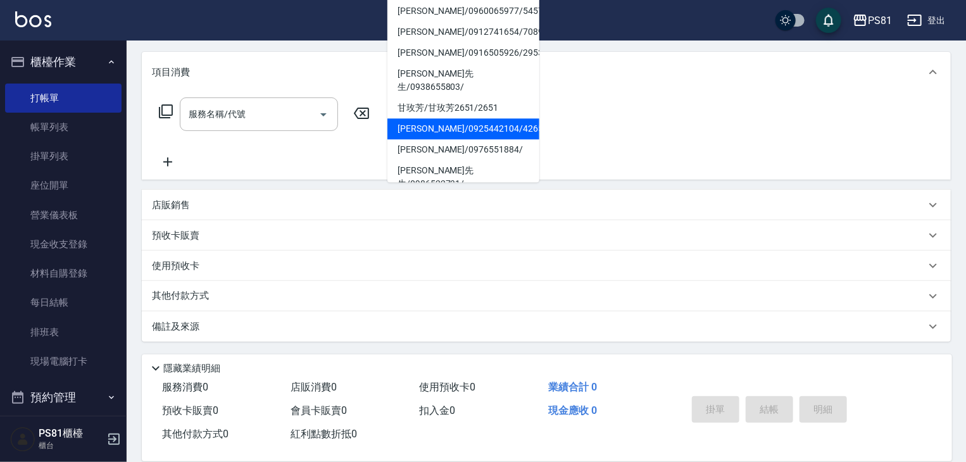
click at [431, 125] on li "[PERSON_NAME]/0925442104/4265" at bounding box center [463, 128] width 152 height 21
type input "[PERSON_NAME]/0925442104/4265"
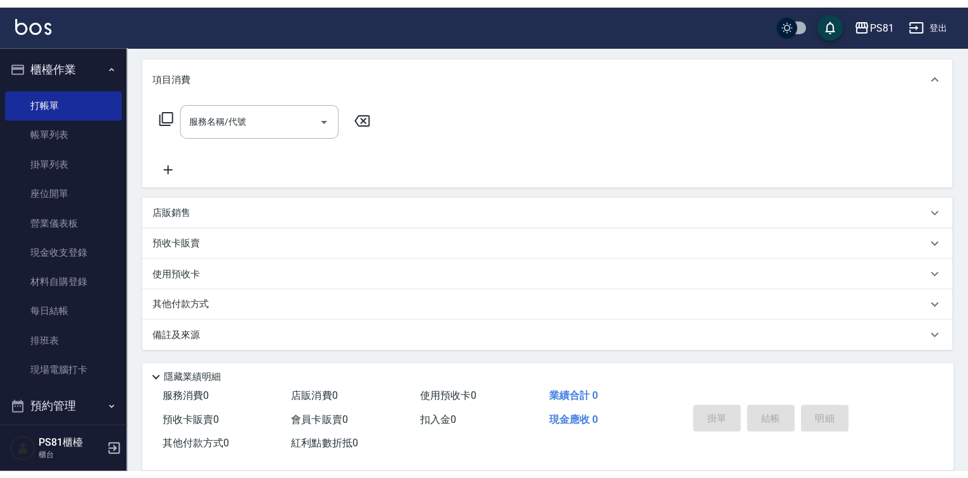
scroll to position [0, 0]
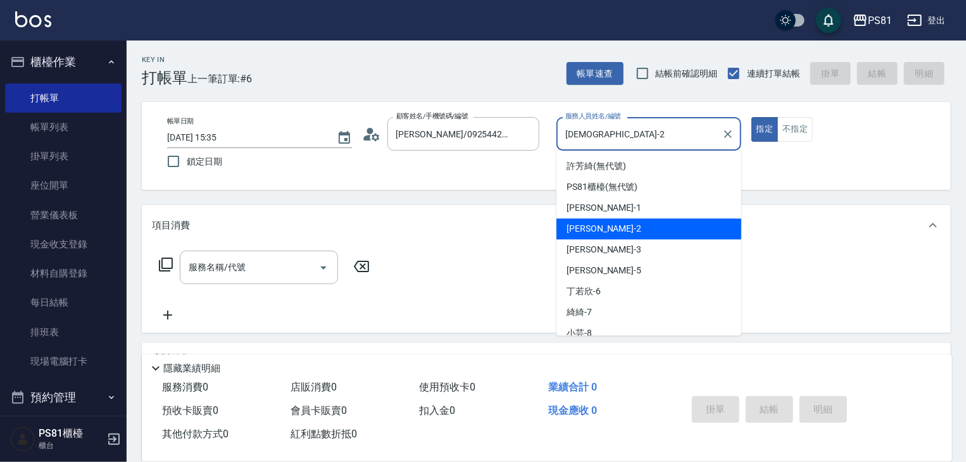
click at [568, 130] on input "[DEMOGRAPHIC_DATA]-2" at bounding box center [639, 134] width 154 height 22
click at [569, 132] on input "[DEMOGRAPHIC_DATA]-2" at bounding box center [639, 134] width 154 height 22
drag, startPoint x: 579, startPoint y: 144, endPoint x: 586, endPoint y: 117, distance: 28.1
click at [583, 132] on input "[DEMOGRAPHIC_DATA]-2" at bounding box center [639, 134] width 154 height 22
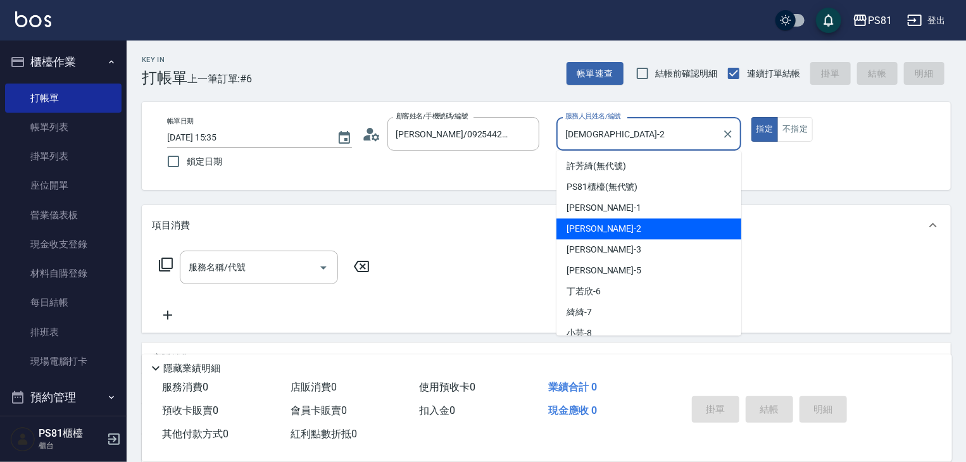
click at [586, 117] on label "服務人員姓名/編號" at bounding box center [593, 115] width 56 height 9
click at [586, 123] on input "[DEMOGRAPHIC_DATA]-2" at bounding box center [639, 134] width 154 height 22
click at [586, 117] on label "服務人員姓名/編號" at bounding box center [593, 115] width 56 height 9
click at [586, 123] on input "[DEMOGRAPHIC_DATA]-2" at bounding box center [639, 134] width 154 height 22
click at [582, 144] on input "[DEMOGRAPHIC_DATA]-2" at bounding box center [639, 134] width 154 height 22
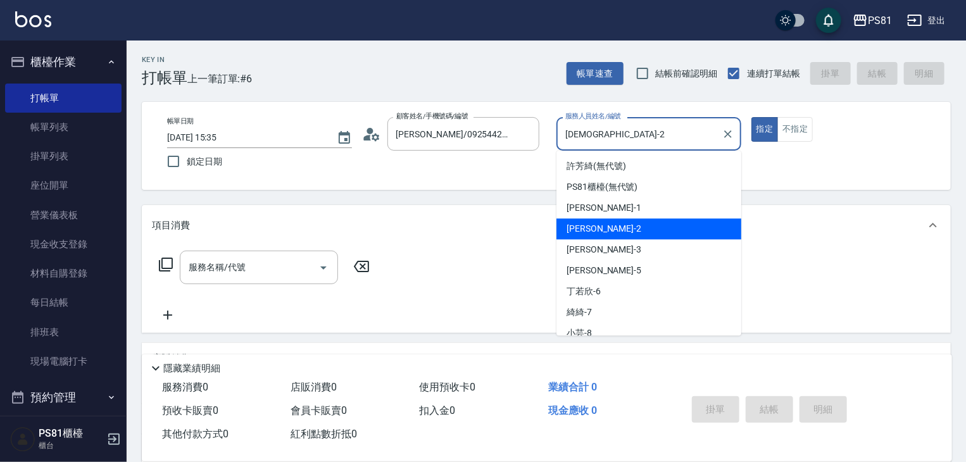
click at [582, 144] on input "[DEMOGRAPHIC_DATA]-2" at bounding box center [639, 134] width 154 height 22
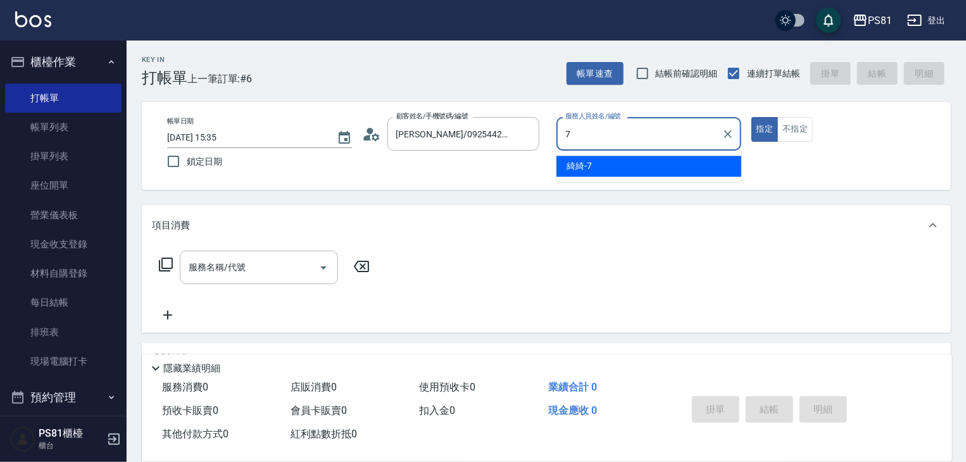
type input "綺綺-7"
type button "true"
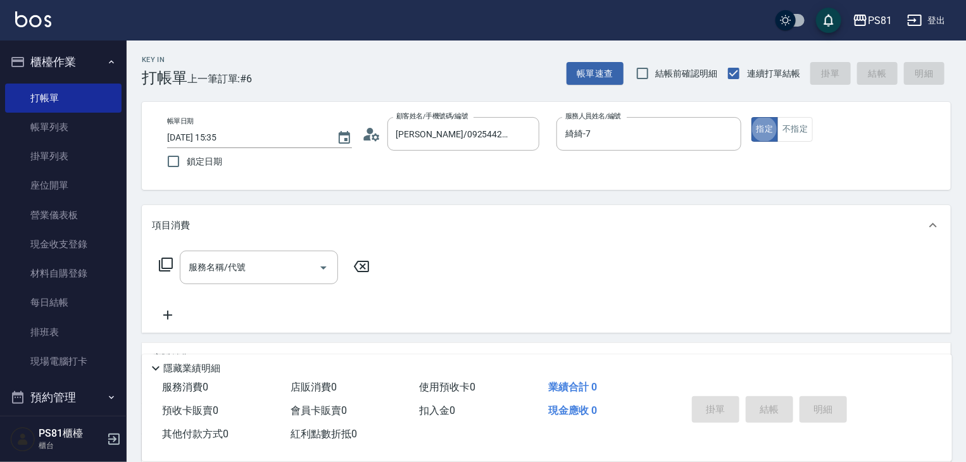
click at [283, 246] on div "服務名稱/代號 服務名稱/代號" at bounding box center [546, 289] width 809 height 87
click at [287, 256] on div "服務名稱/代號" at bounding box center [259, 268] width 158 height 34
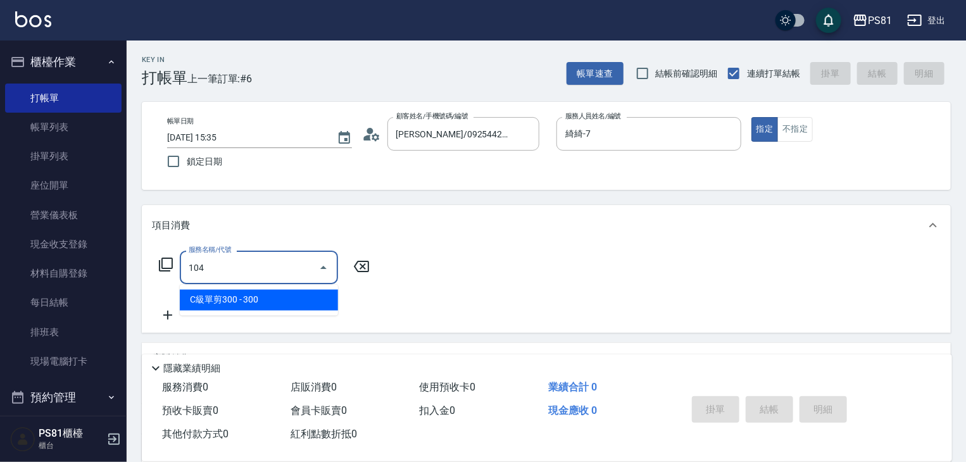
type input "C級單剪300(104)"
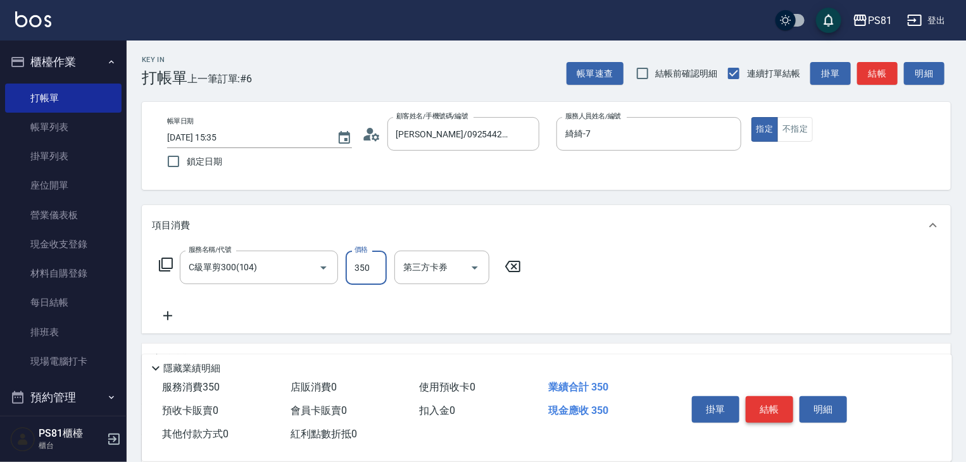
type input "350"
click at [765, 408] on button "結帳" at bounding box center [769, 409] width 47 height 27
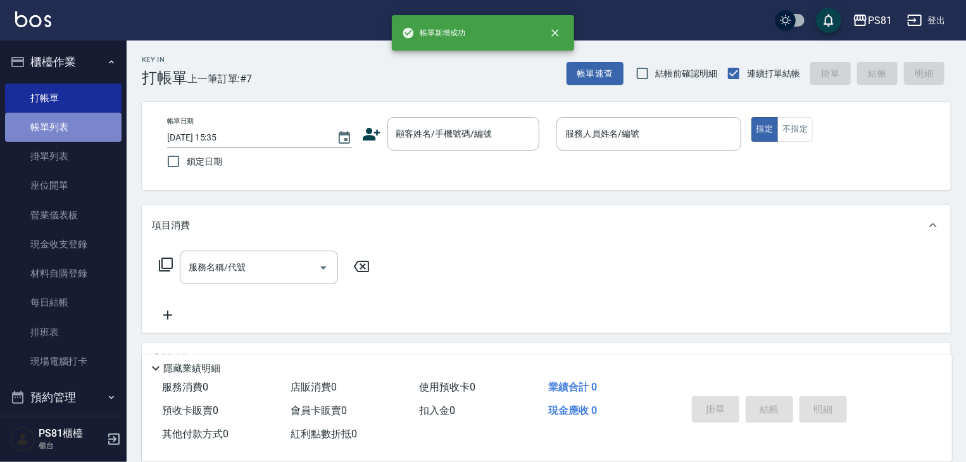
click at [94, 129] on link "帳單列表" at bounding box center [63, 127] width 116 height 29
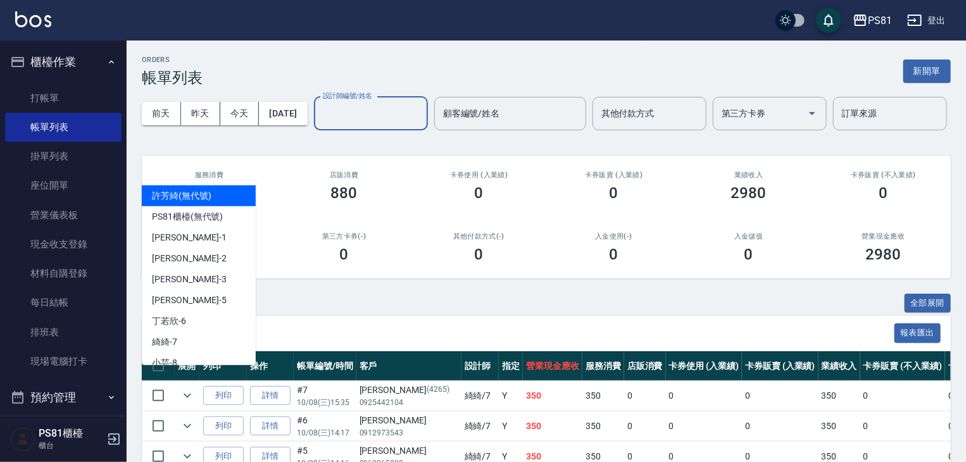
click at [320, 125] on input "設計師編號/姓名" at bounding box center [371, 114] width 103 height 22
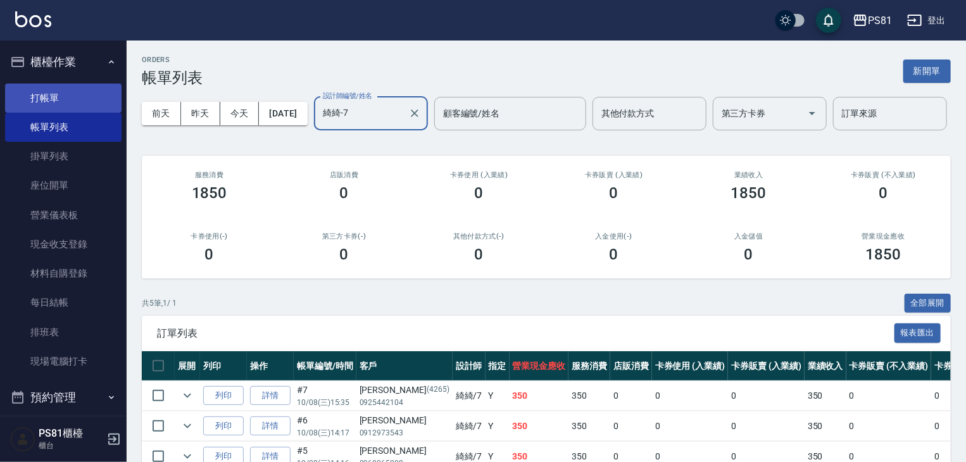
type input "綺綺-7"
click at [47, 107] on link "打帳單" at bounding box center [63, 98] width 116 height 29
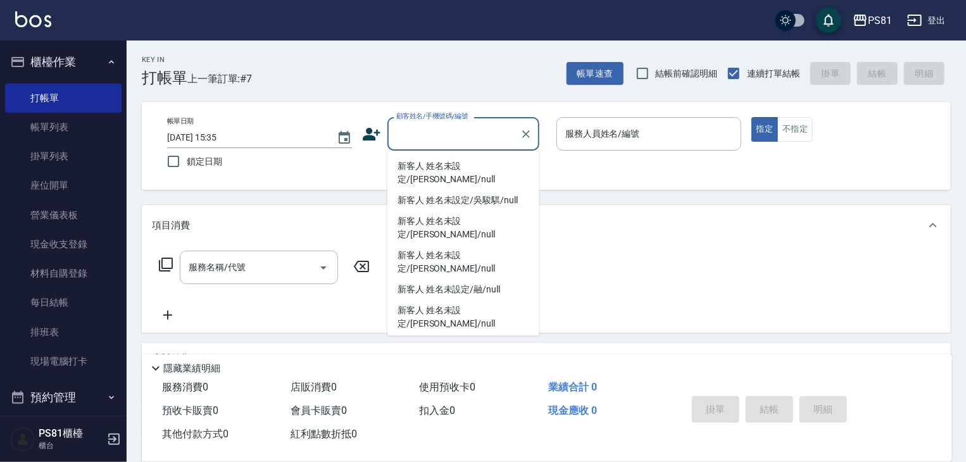
drag, startPoint x: 248, startPoint y: 142, endPoint x: 137, endPoint y: 149, distance: 111.6
click at [243, 142] on input "[DATE] 15:35" at bounding box center [245, 137] width 157 height 21
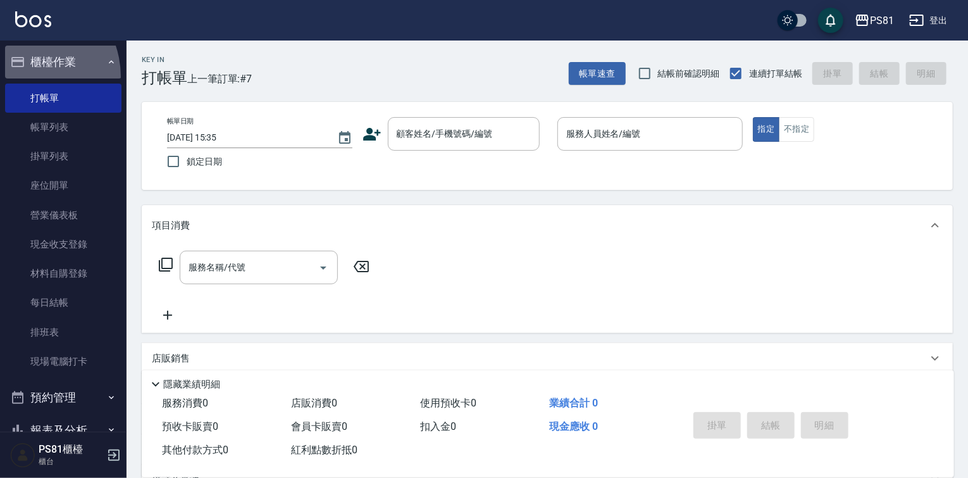
click at [23, 77] on button "櫃檯作業" at bounding box center [63, 62] width 116 height 33
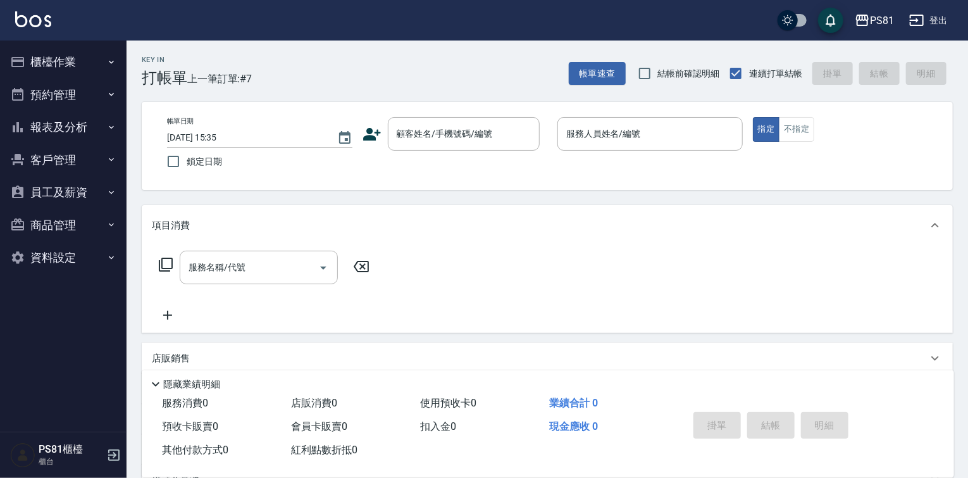
drag, startPoint x: 123, startPoint y: 147, endPoint x: 138, endPoint y: 132, distance: 20.6
click at [120, 137] on nav "櫃檯作業 打帳單 帳單列表 掛單列表 座位開單 營業儀表板 現金收支登錄 材料自購登錄 每日結帳 排班表 現場電腦打卡 預約管理 預約管理 單日預約紀錄 單週…" at bounding box center [63, 236] width 127 height 391
drag, startPoint x: 138, startPoint y: 132, endPoint x: 143, endPoint y: 116, distance: 16.6
click at [130, 122] on div "Key In 打帳單 上一筆訂單:#7 帳單速查 結帳前確認明細 連續打單結帳 掛單 結帳 明細 帳單日期 [DATE] 15:35 鎖定日期 顧客姓名/手機…" at bounding box center [548, 328] width 842 height 575
click at [99, 66] on button "櫃檯作業" at bounding box center [63, 62] width 116 height 33
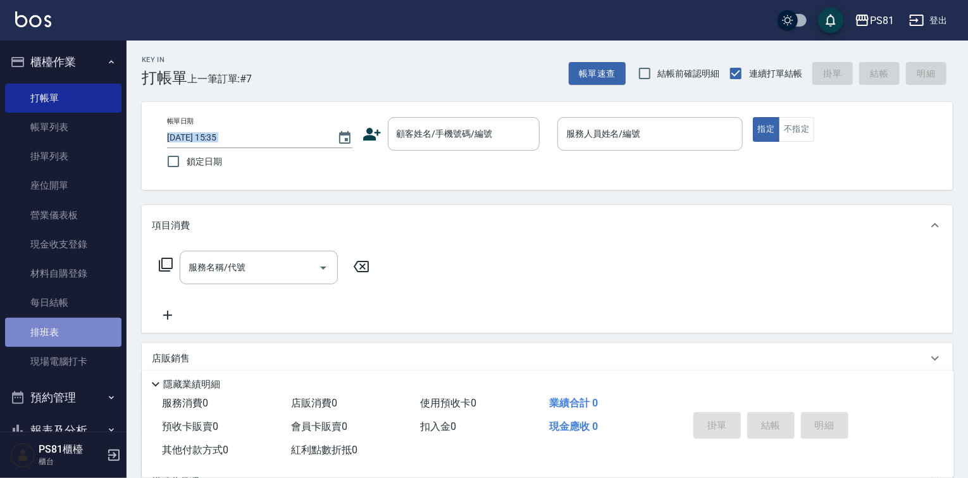
click at [73, 327] on link "排班表" at bounding box center [63, 332] width 116 height 29
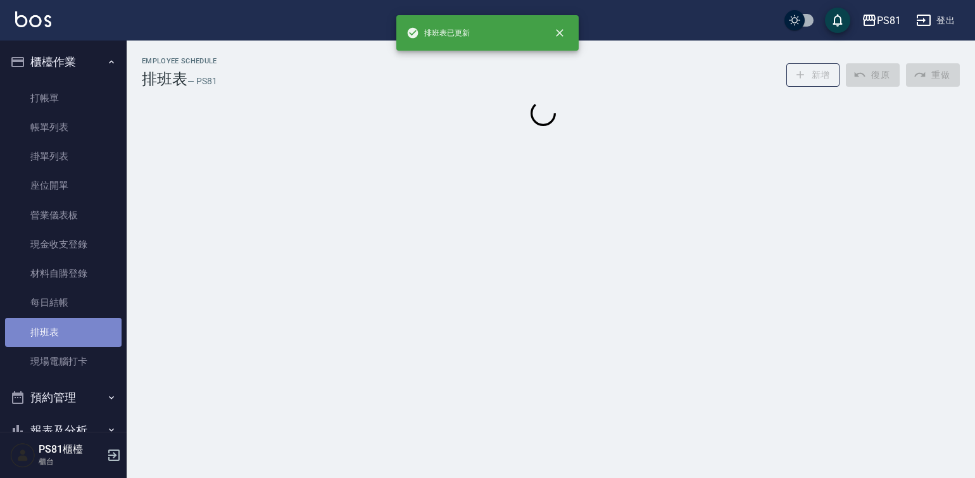
click at [74, 325] on link "排班表" at bounding box center [63, 332] width 116 height 29
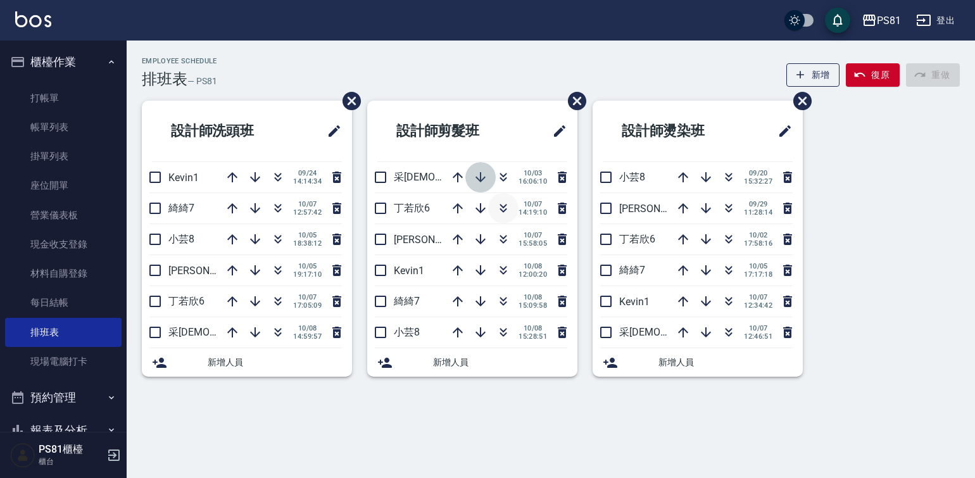
drag, startPoint x: 487, startPoint y: 185, endPoint x: 499, endPoint y: 202, distance: 20.4
drag, startPoint x: 499, startPoint y: 202, endPoint x: 443, endPoint y: 143, distance: 81.5
click at [443, 143] on h2 "設計師剪髮班" at bounding box center [449, 131] width 144 height 46
click at [499, 203] on icon "button" at bounding box center [503, 208] width 15 height 15
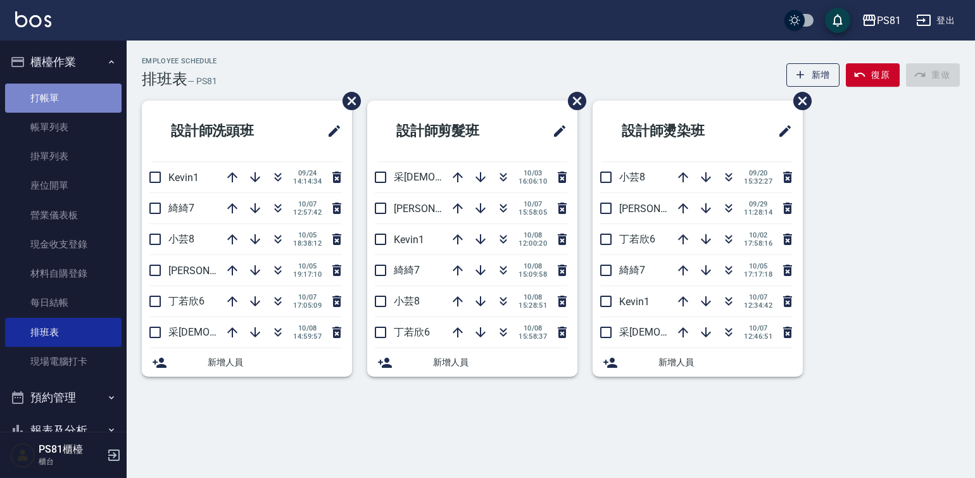
click at [64, 87] on link "打帳單" at bounding box center [63, 98] width 116 height 29
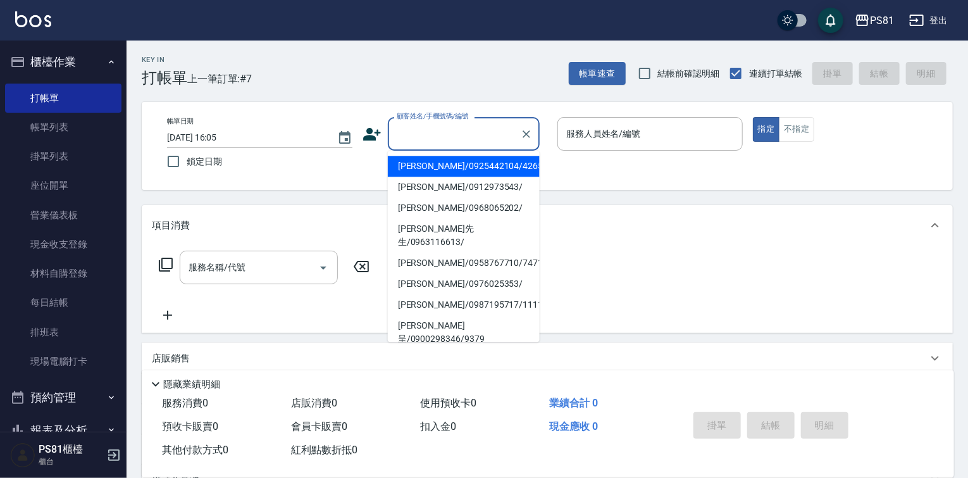
click at [463, 127] on input "顧客姓名/手機號碼/編號" at bounding box center [455, 134] width 122 height 22
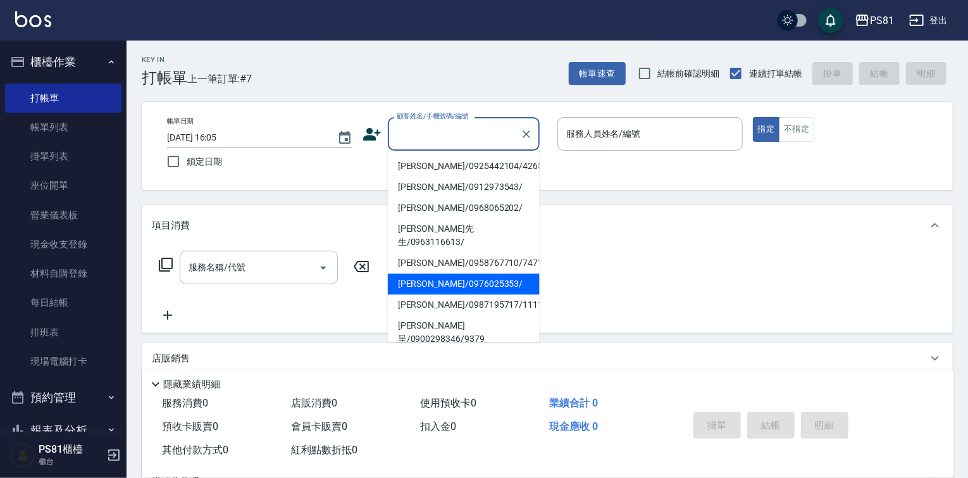
click at [471, 273] on li "[PERSON_NAME]/0976025353/" at bounding box center [464, 283] width 152 height 21
type input "[PERSON_NAME]/0976025353/"
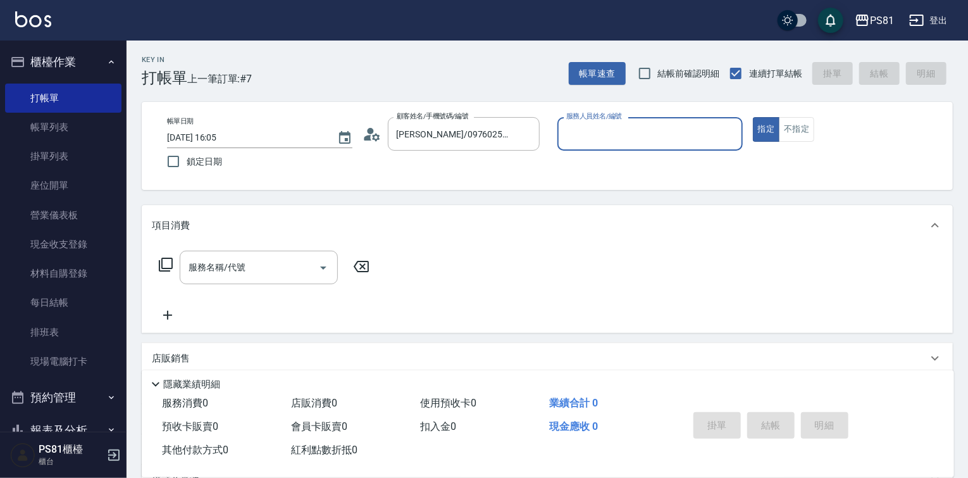
type input "小芸-8"
click at [801, 128] on button "不指定" at bounding box center [796, 129] width 35 height 25
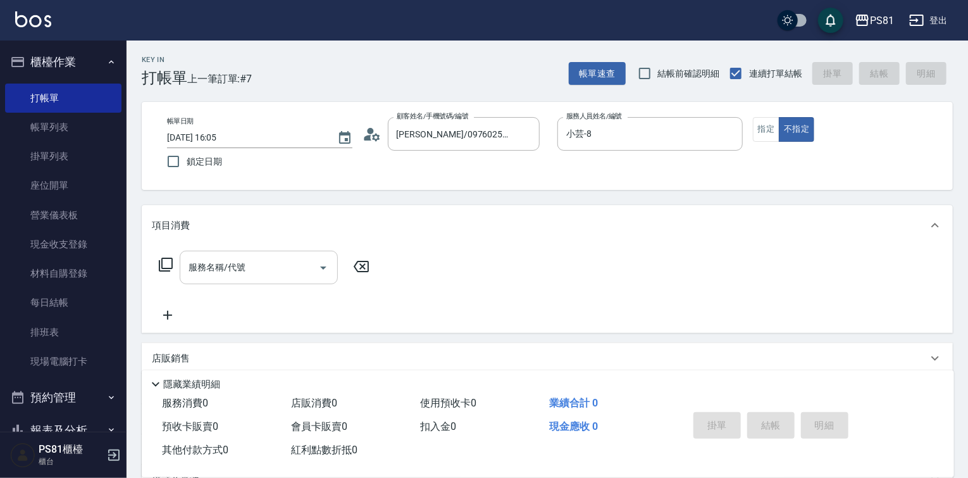
click at [277, 272] on input "服務名稱/代號" at bounding box center [249, 267] width 128 height 22
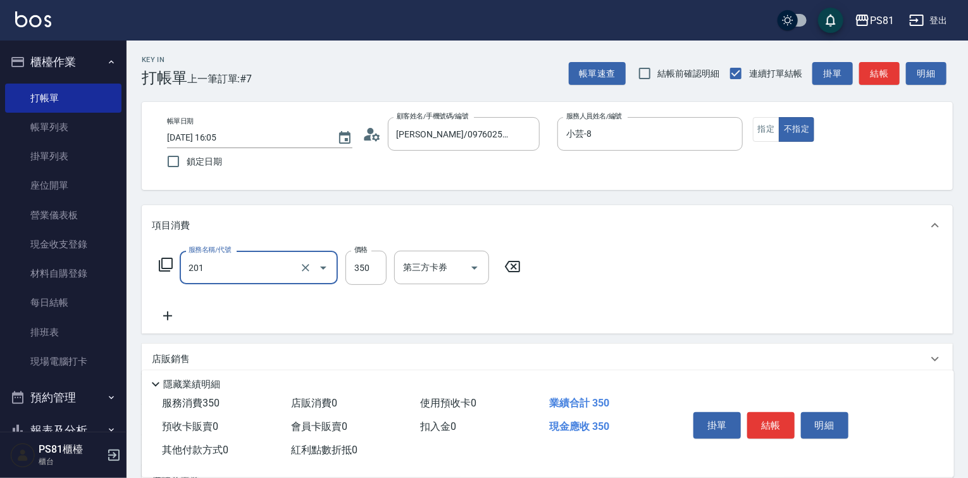
type input "洗剪350(201)"
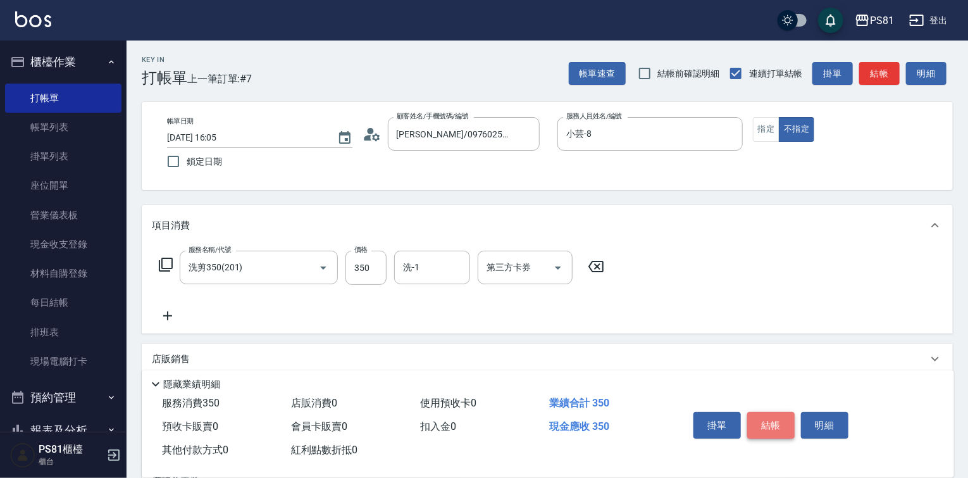
click at [783, 415] on button "結帳" at bounding box center [771, 425] width 47 height 27
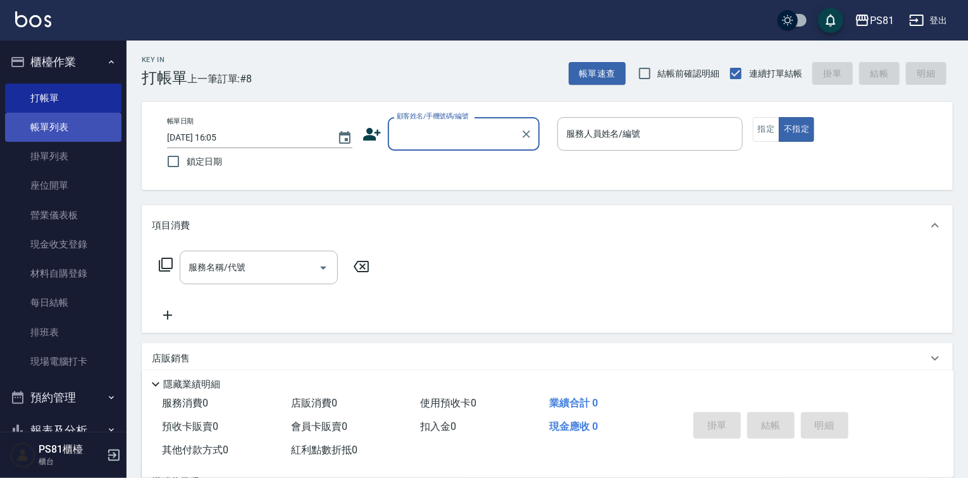
click at [59, 130] on link "帳單列表" at bounding box center [63, 127] width 116 height 29
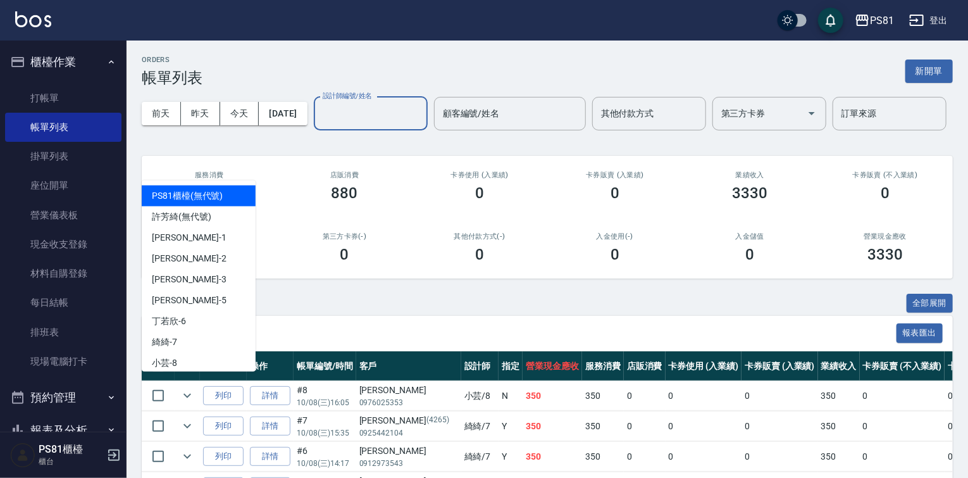
click at [320, 125] on input "設計師編號/姓名" at bounding box center [371, 114] width 103 height 22
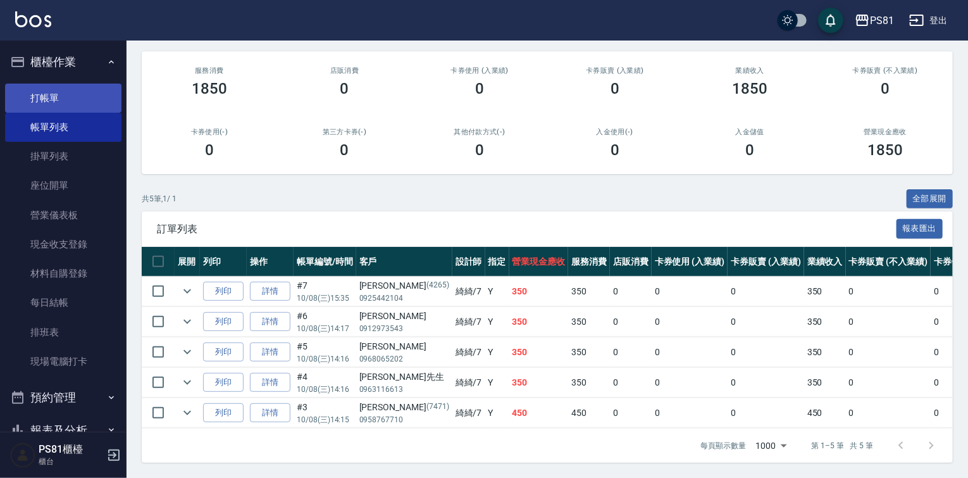
type input "綺綺-7"
click at [75, 107] on link "打帳單" at bounding box center [63, 98] width 116 height 29
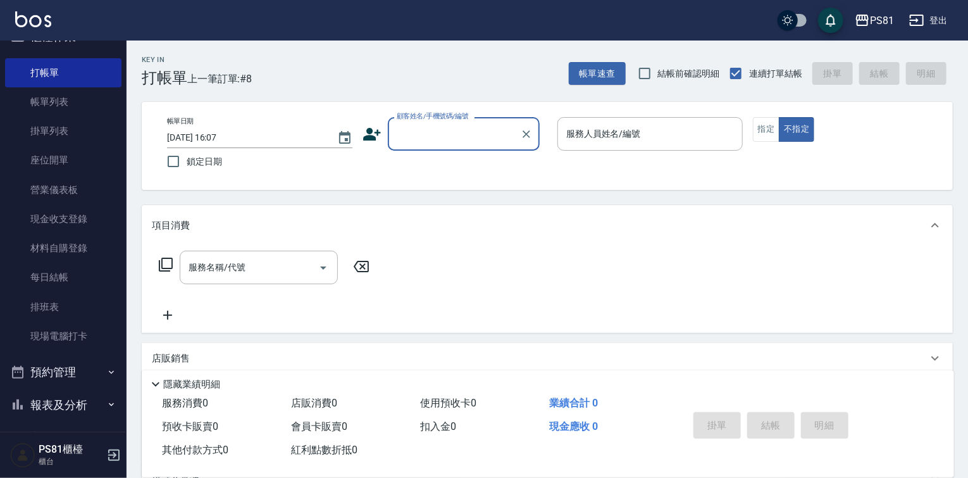
scroll to position [30, 0]
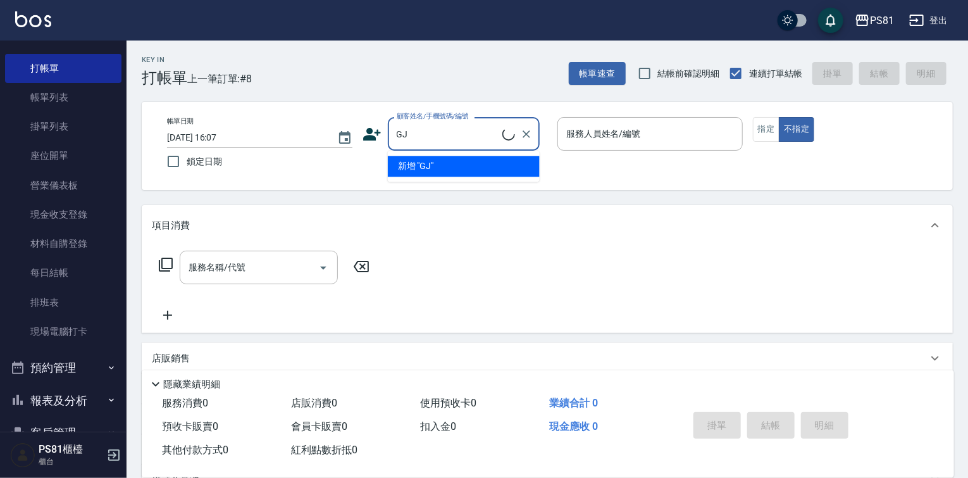
type input "G"
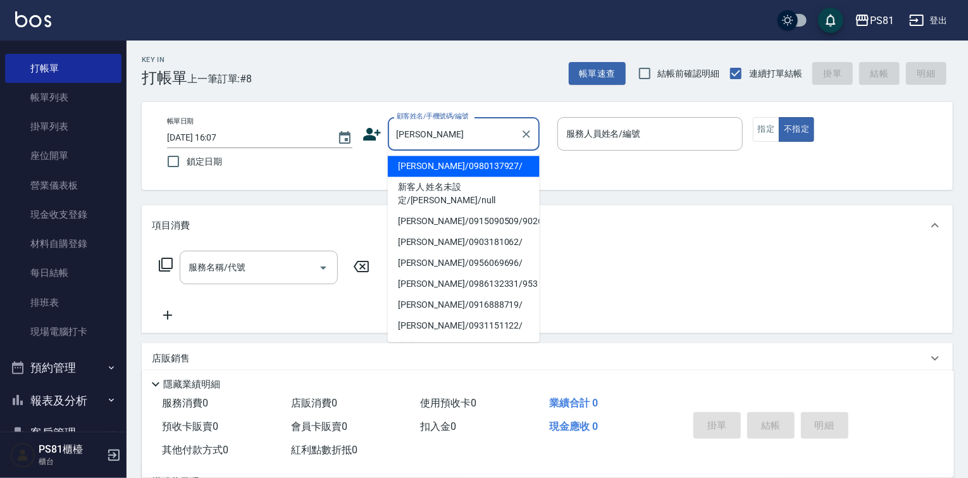
click at [482, 168] on li "[PERSON_NAME]/0980137927/" at bounding box center [464, 166] width 152 height 21
type input "[PERSON_NAME]/0980137927/"
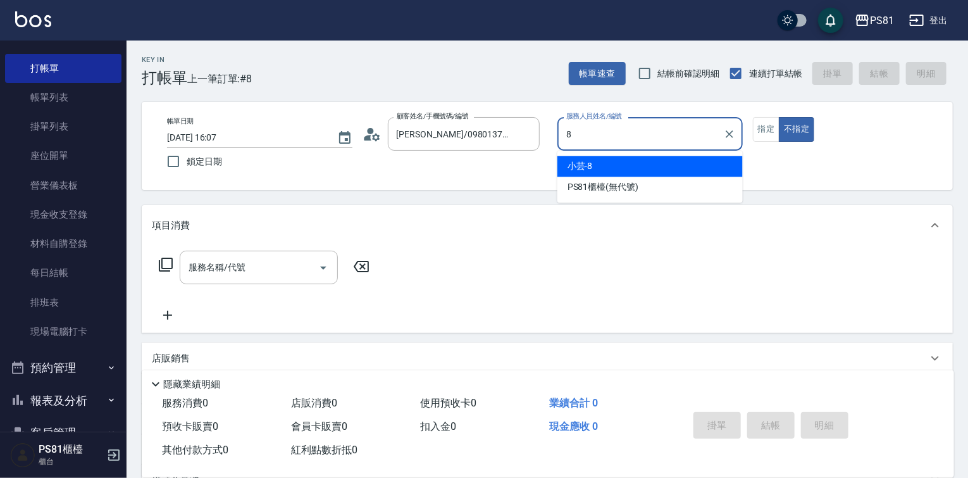
type input "小芸-8"
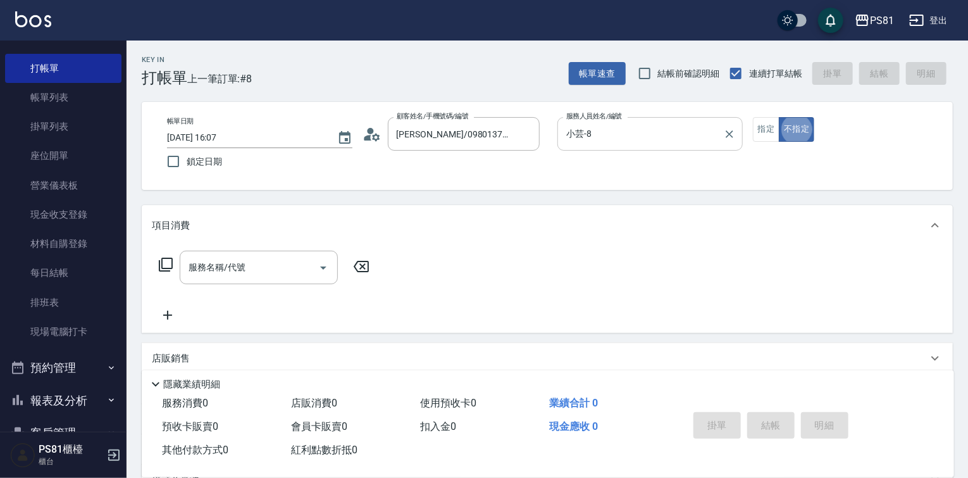
type button "false"
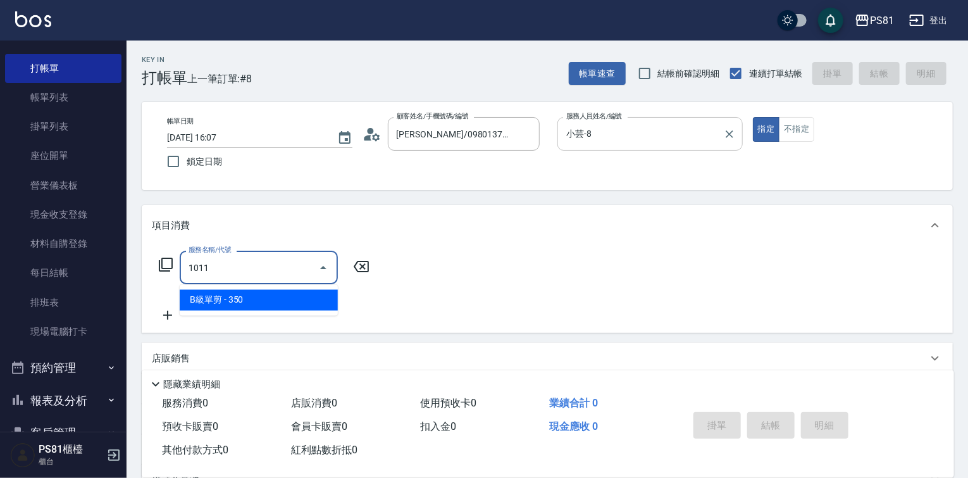
type input "B級單剪(1011)"
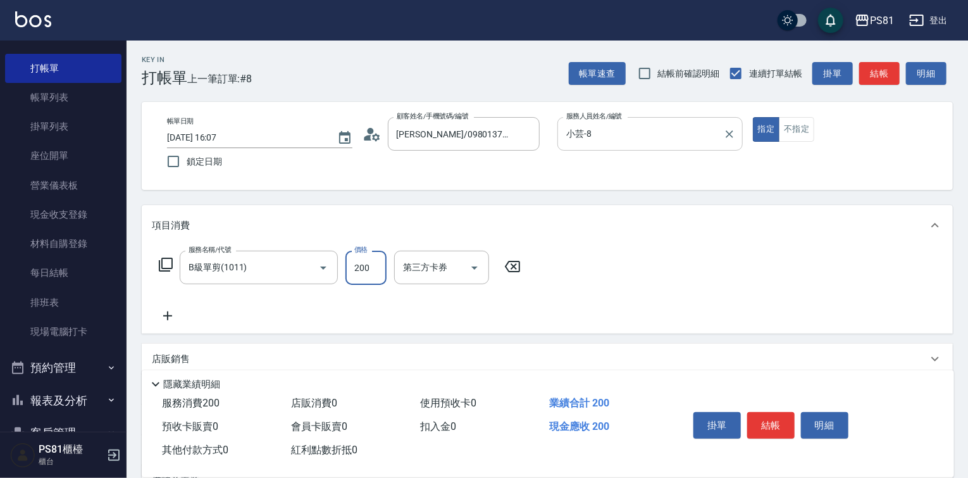
type input "200"
click at [760, 422] on button "結帳" at bounding box center [771, 425] width 47 height 27
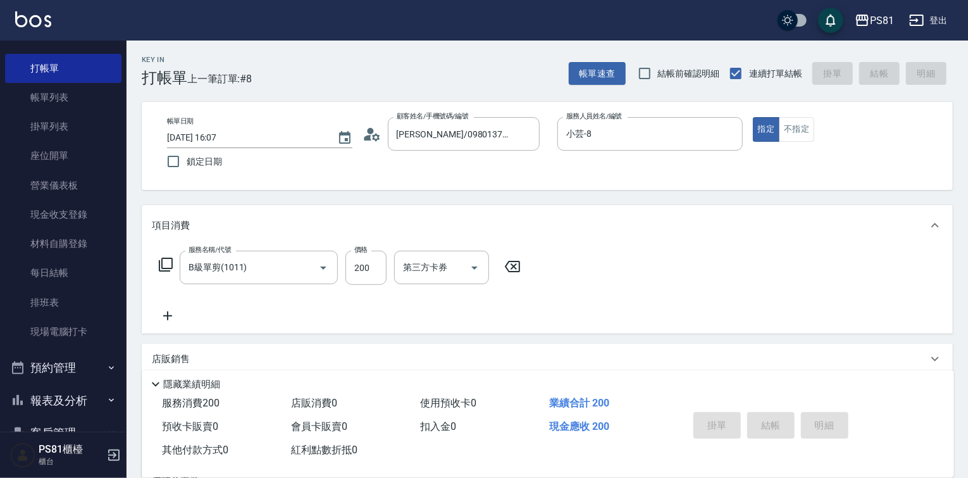
type input "[DATE] 16:14"
